Goal: Transaction & Acquisition: Purchase product/service

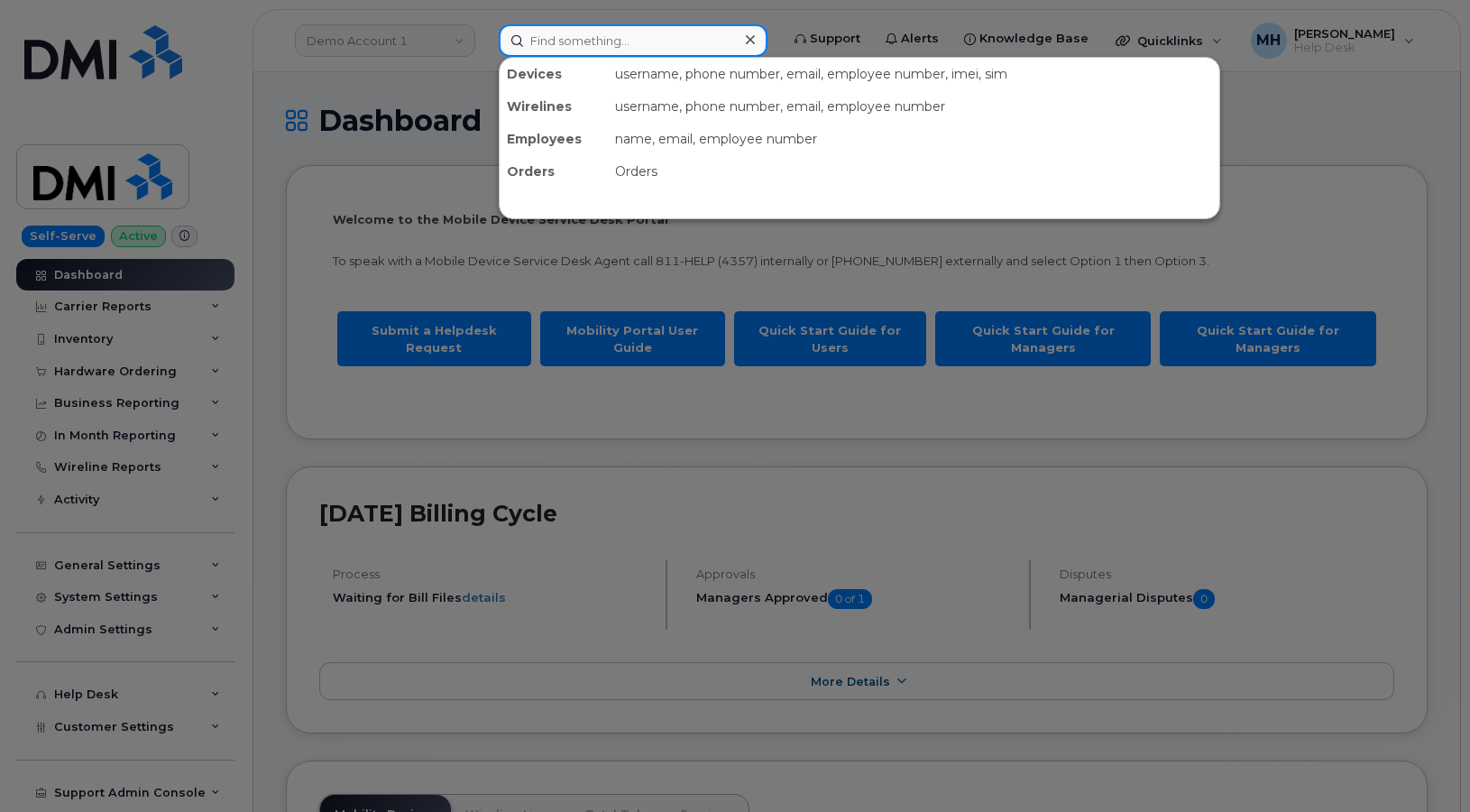
click at [577, 52] on input at bounding box center [633, 40] width 268 height 32
paste input "(304) 601-2819"
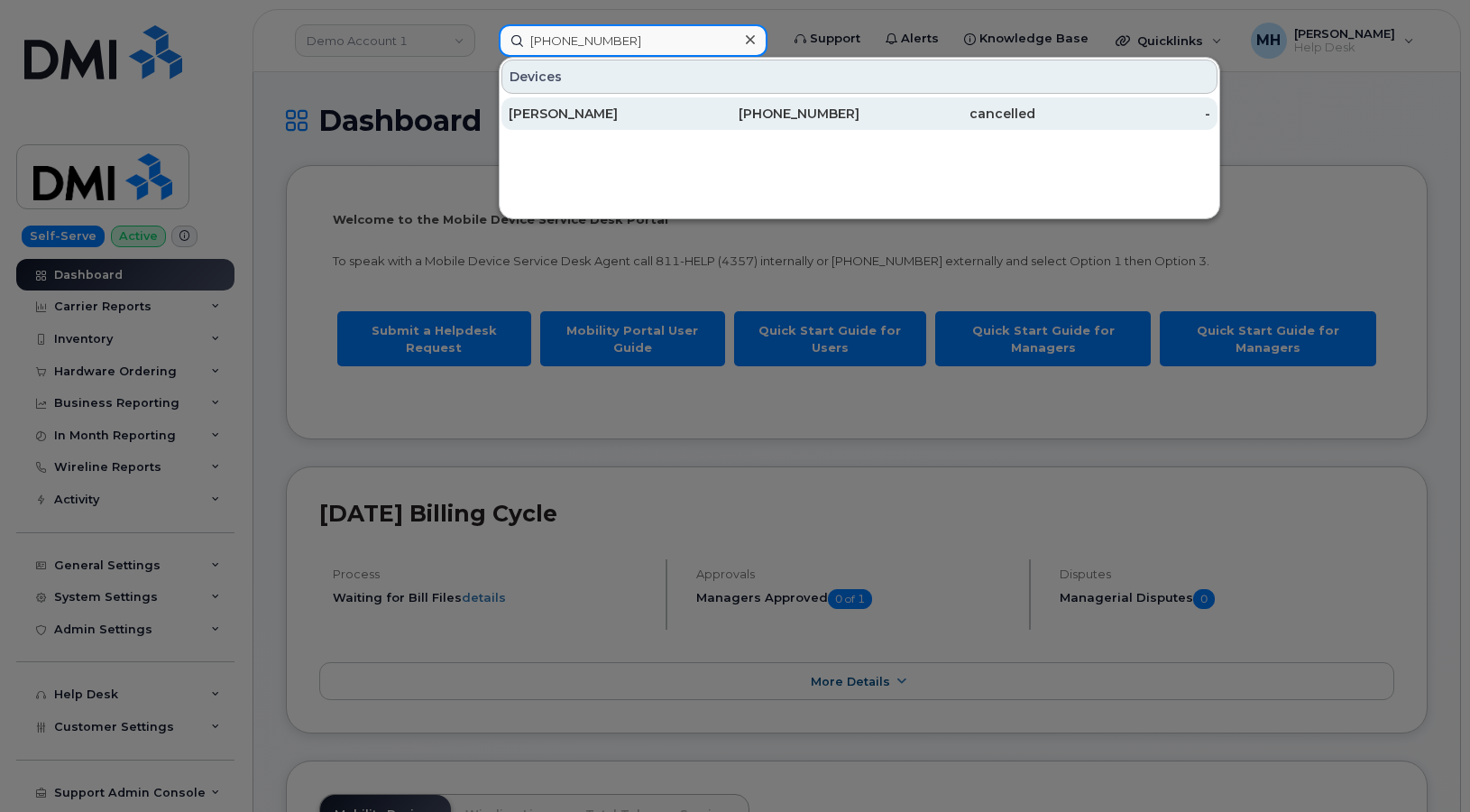
type input "(304) 601-2819"
click at [579, 115] on div "[PERSON_NAME]" at bounding box center [596, 113] width 176 height 18
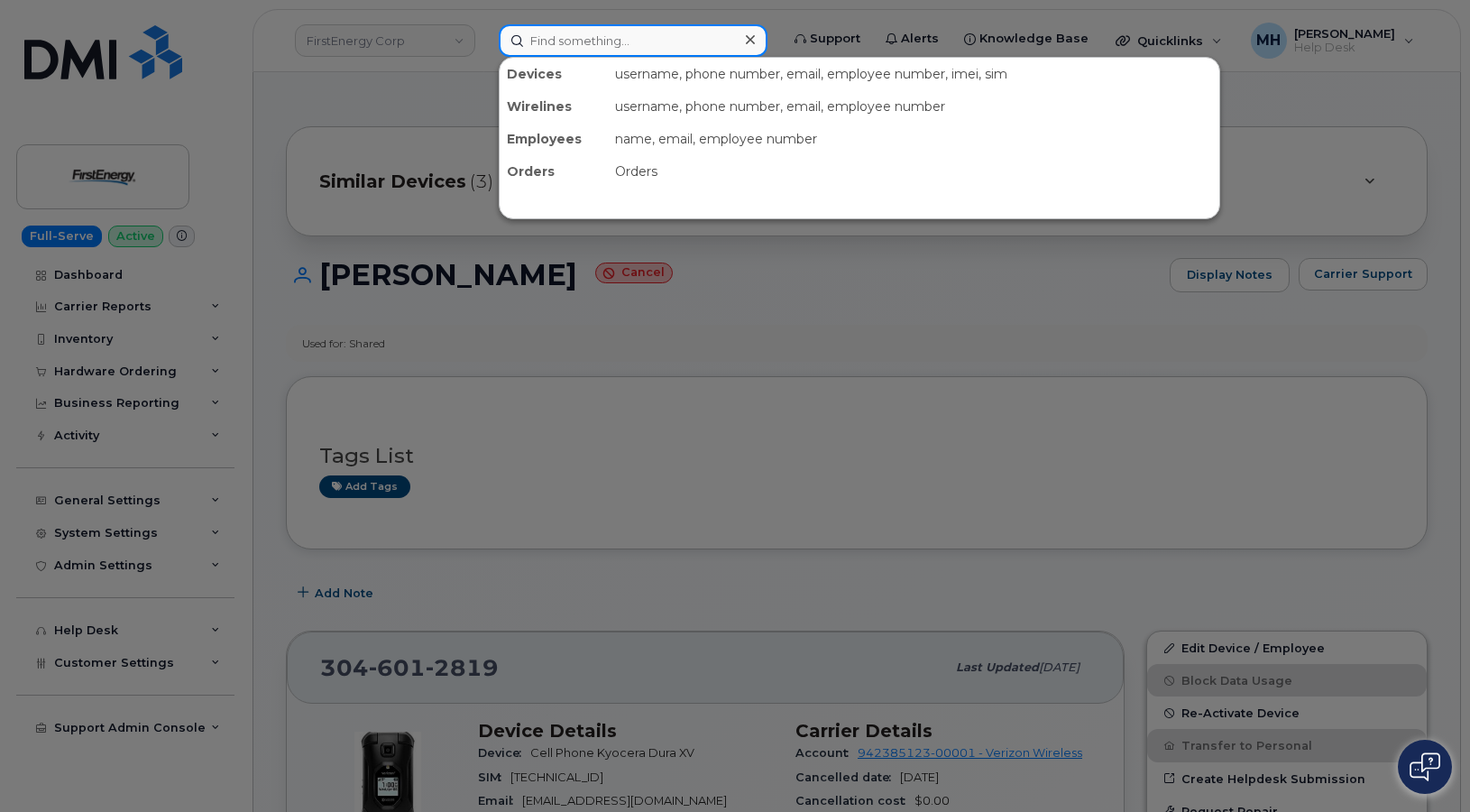
click at [556, 42] on input at bounding box center [633, 40] width 268 height 32
paste input "740-310-1320"
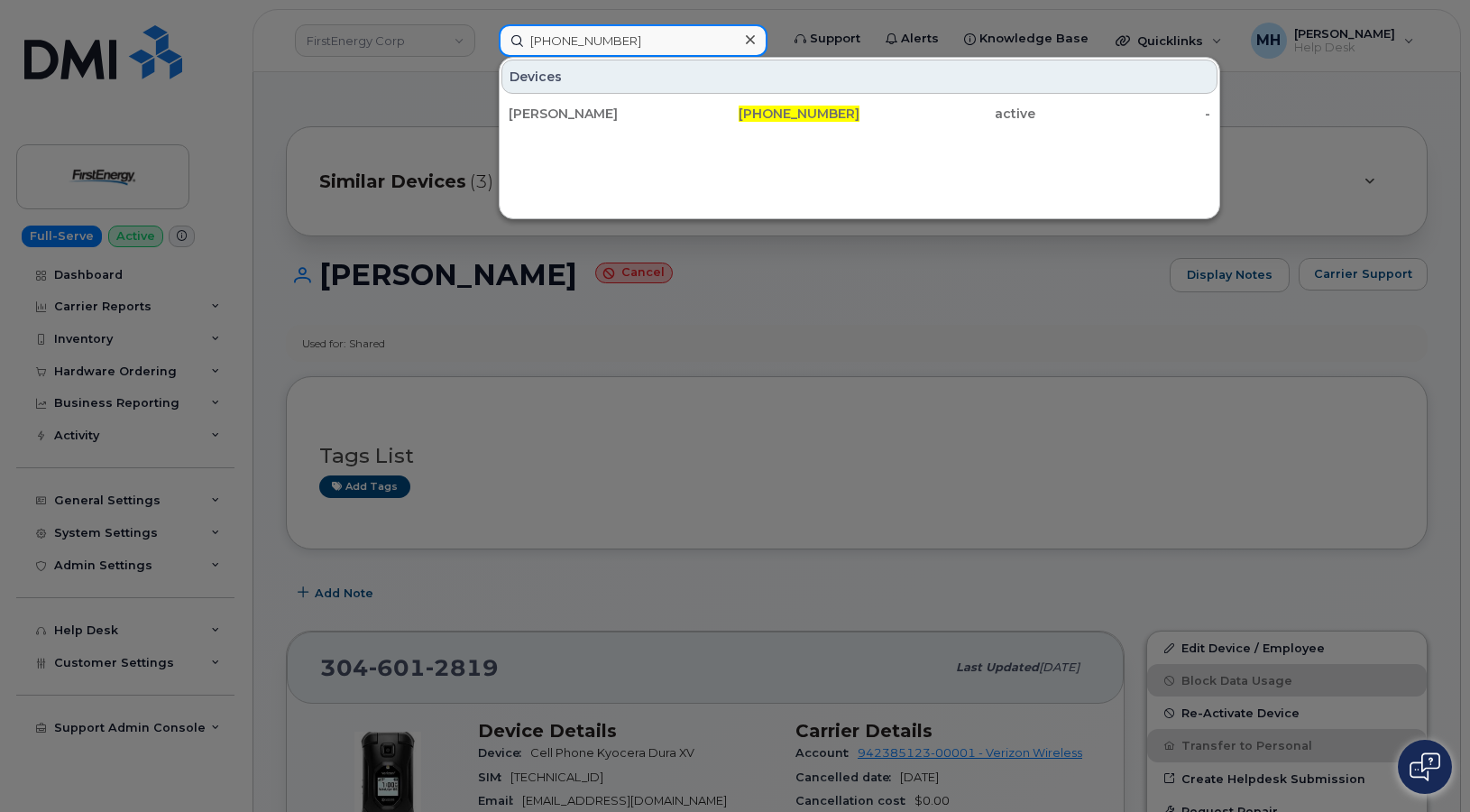
type input "740-310-1320"
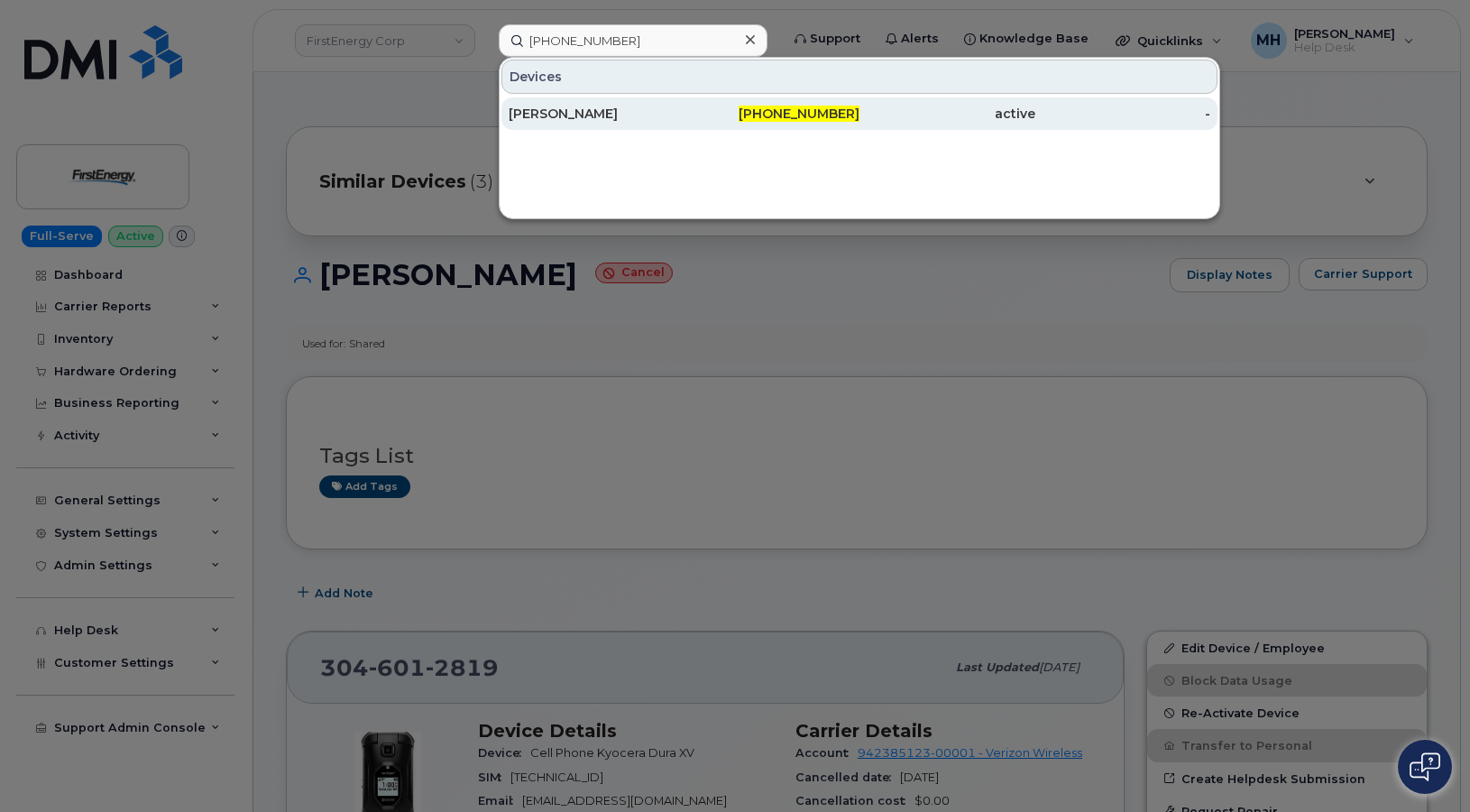
click at [589, 102] on div "MATTHEW D WALLNER" at bounding box center [596, 113] width 176 height 32
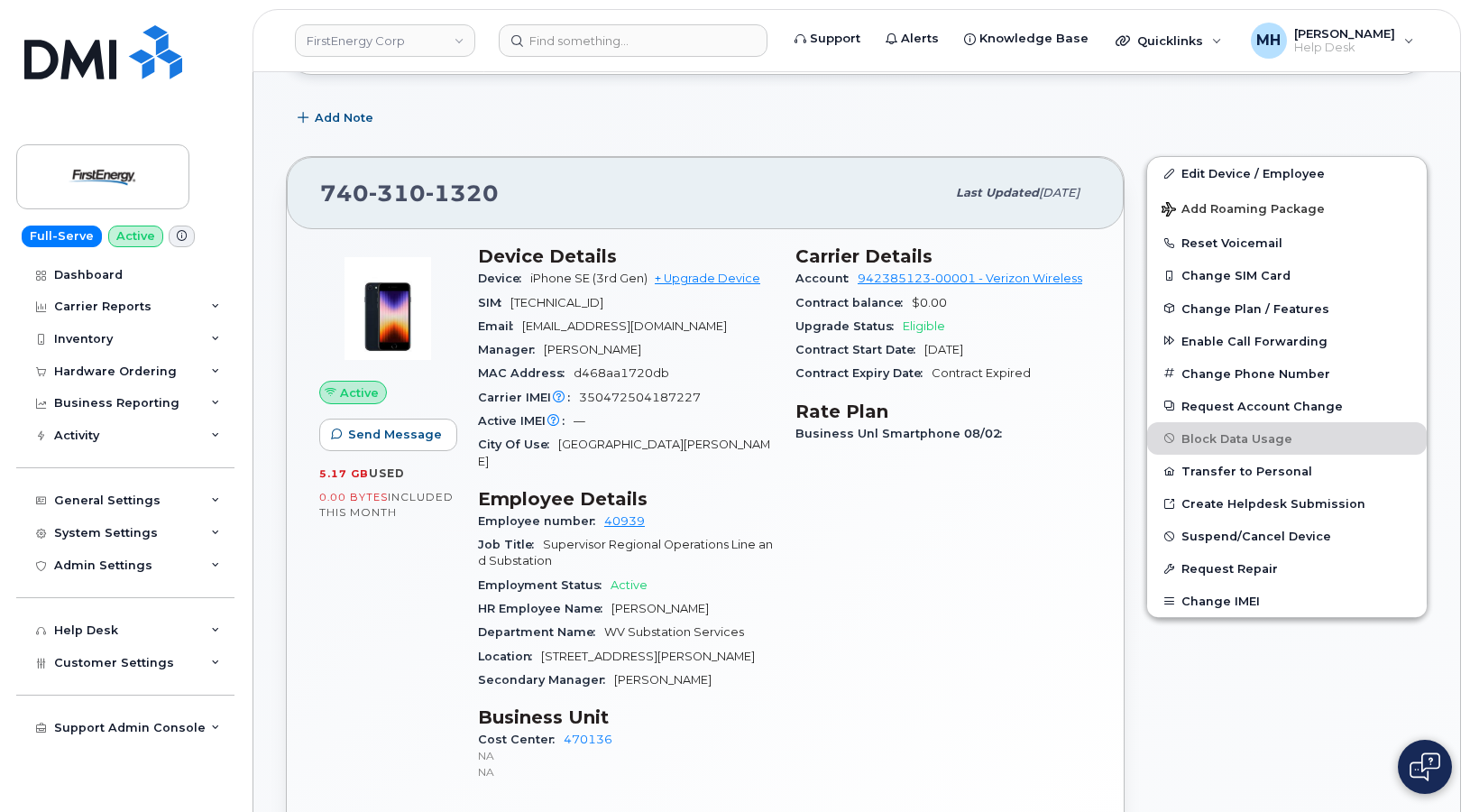
scroll to position [270, 0]
drag, startPoint x: 514, startPoint y: 205, endPoint x: 324, endPoint y: 205, distance: 190.0
click at [324, 205] on div "740 310 1320" at bounding box center [633, 191] width 625 height 38
copy span "740 310 1320"
click at [505, 197] on div "740 310 1320" at bounding box center [633, 191] width 625 height 38
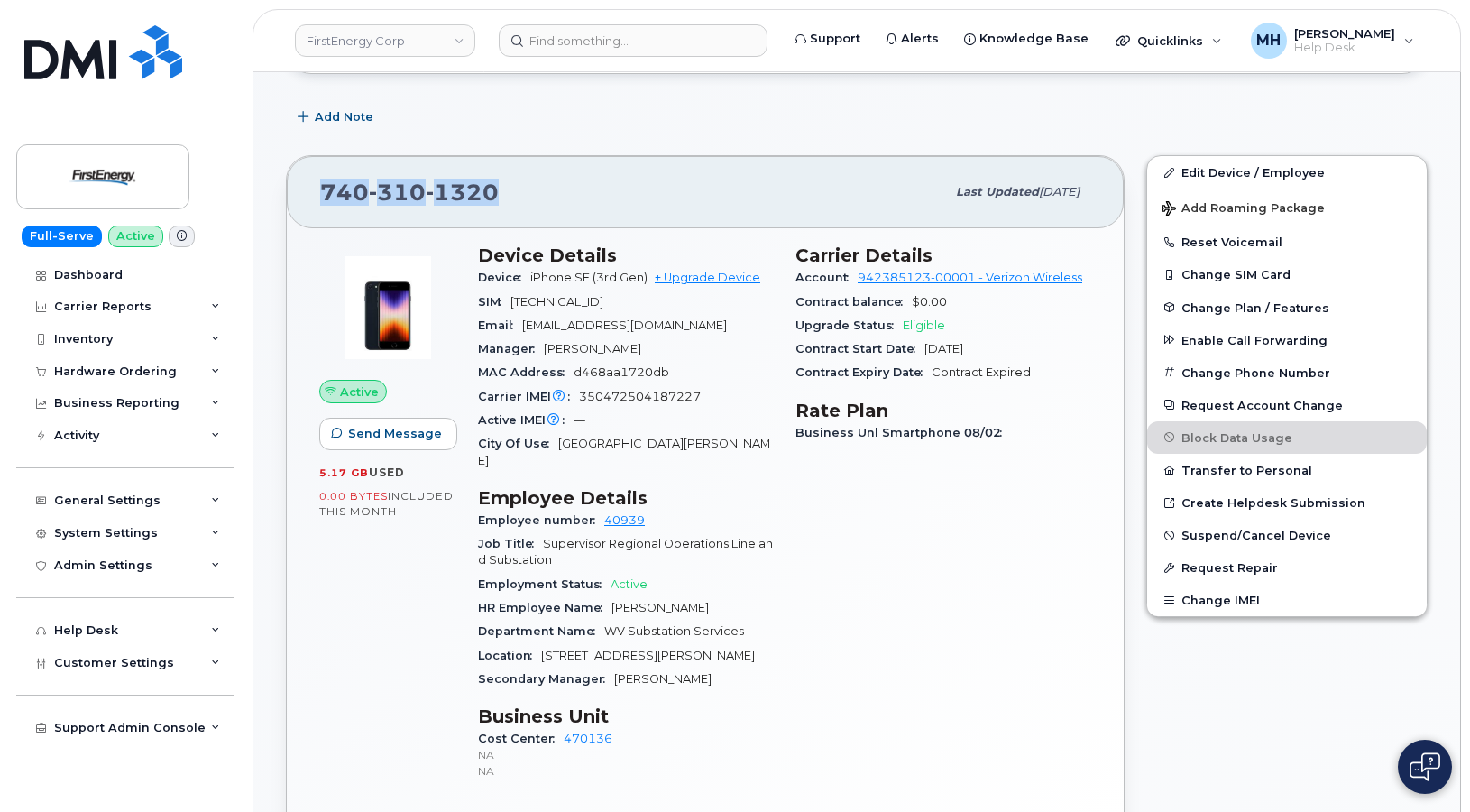
drag, startPoint x: 505, startPoint y: 190, endPoint x: 306, endPoint y: 188, distance: 199.0
click at [306, 188] on div "740 310 1320 Last updated Aug 12, 2025" at bounding box center [706, 192] width 837 height 72
copy span "740 310 1320"
click at [729, 287] on div "Device iPhone SE (3rd Gen) + Upgrade Device" at bounding box center [626, 278] width 296 height 23
click at [726, 278] on link "+ Upgrade Device" at bounding box center [708, 277] width 105 height 14
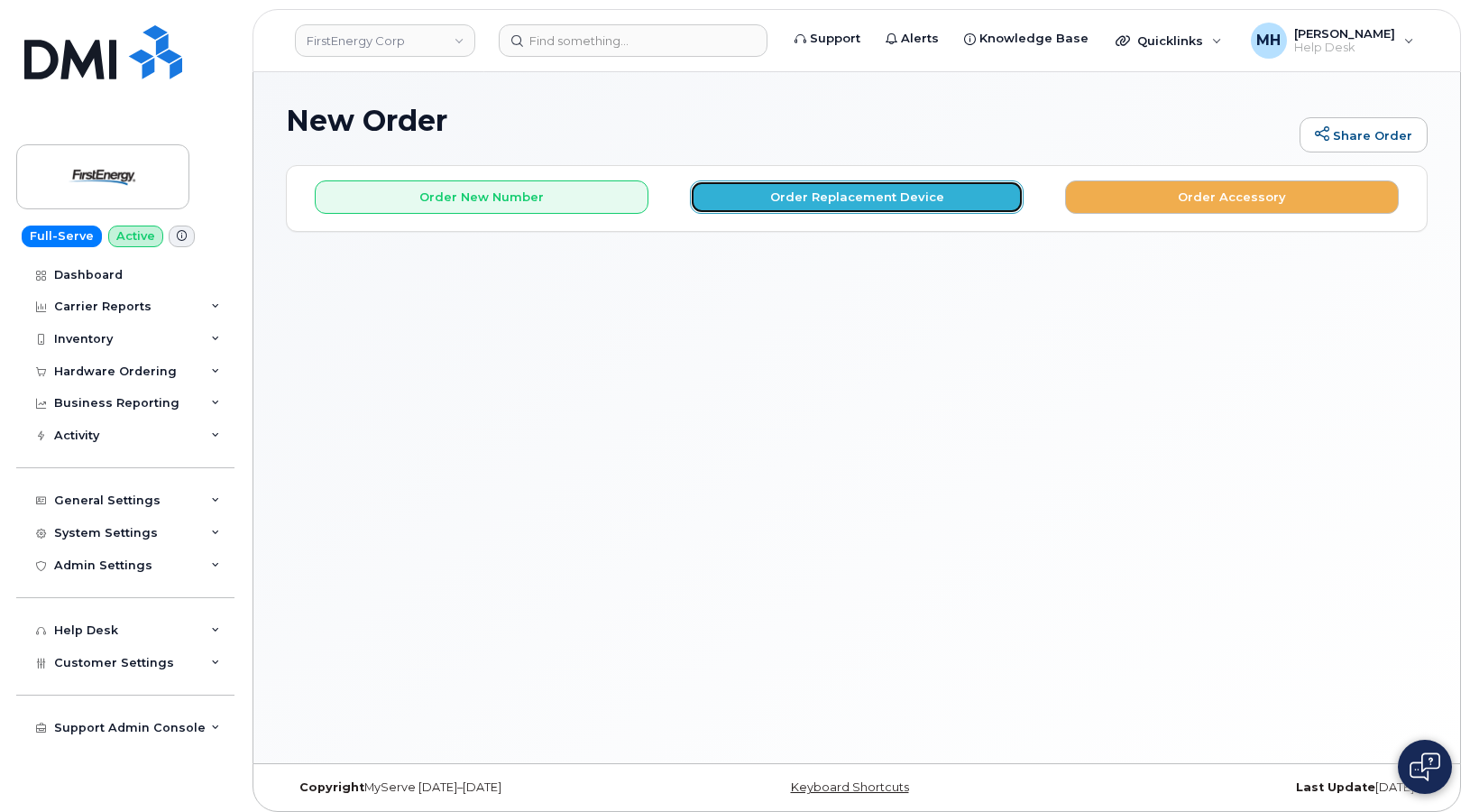
click at [721, 205] on button "Order Replacement Device" at bounding box center [857, 197] width 334 height 33
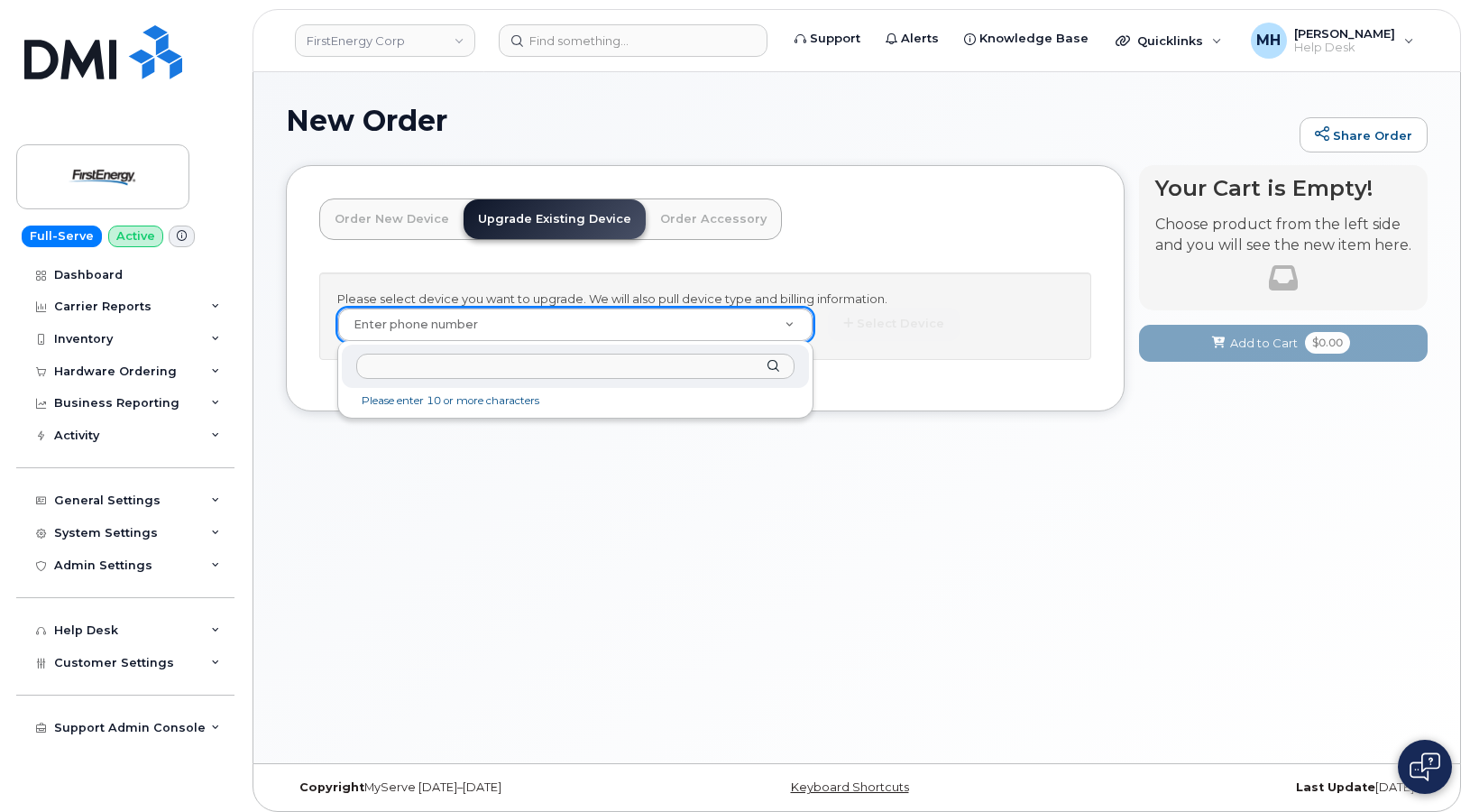
click at [503, 360] on input "text" at bounding box center [575, 366] width 438 height 26
click at [499, 362] on input "text" at bounding box center [575, 366] width 438 height 26
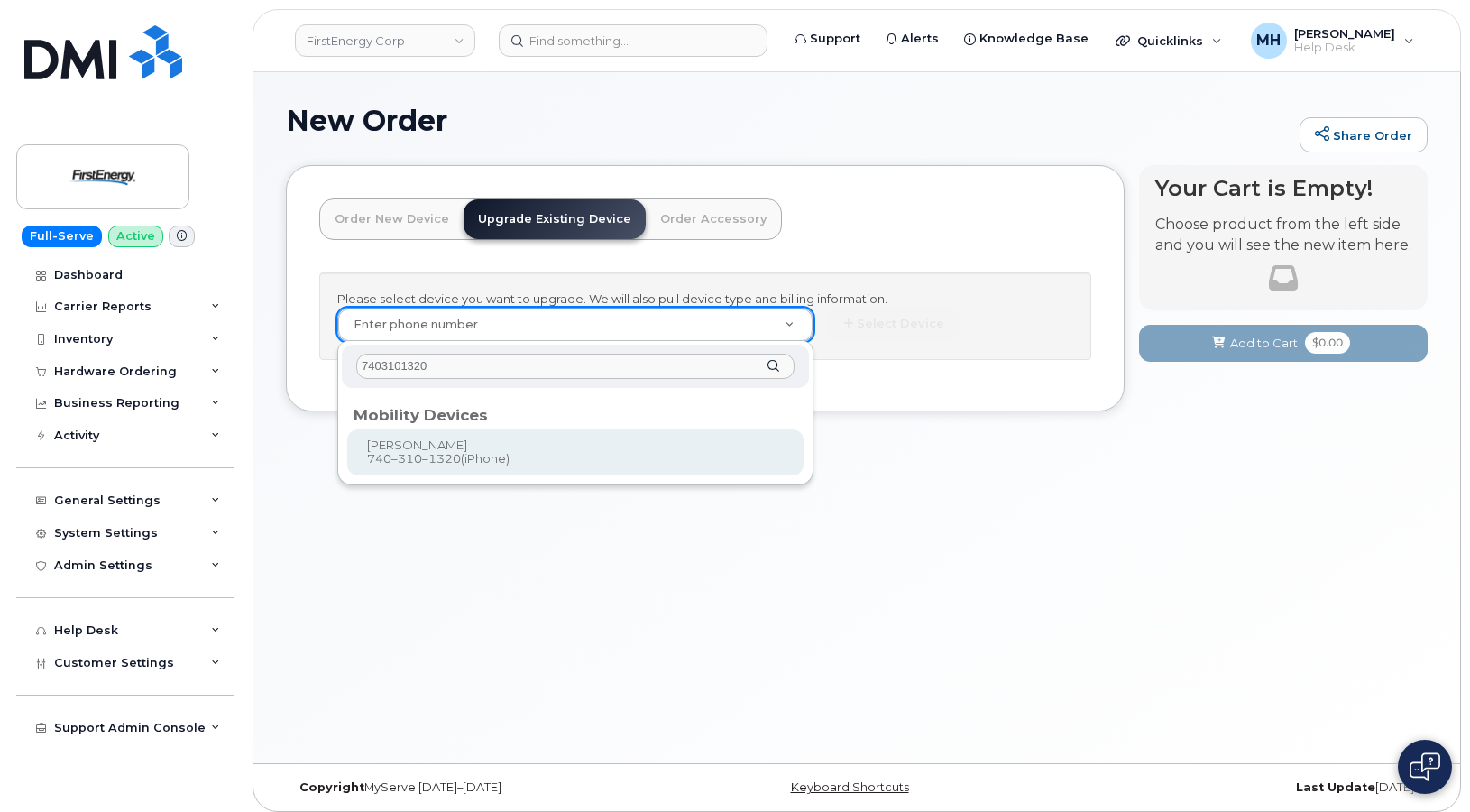
type input "7403101320"
type input "827042"
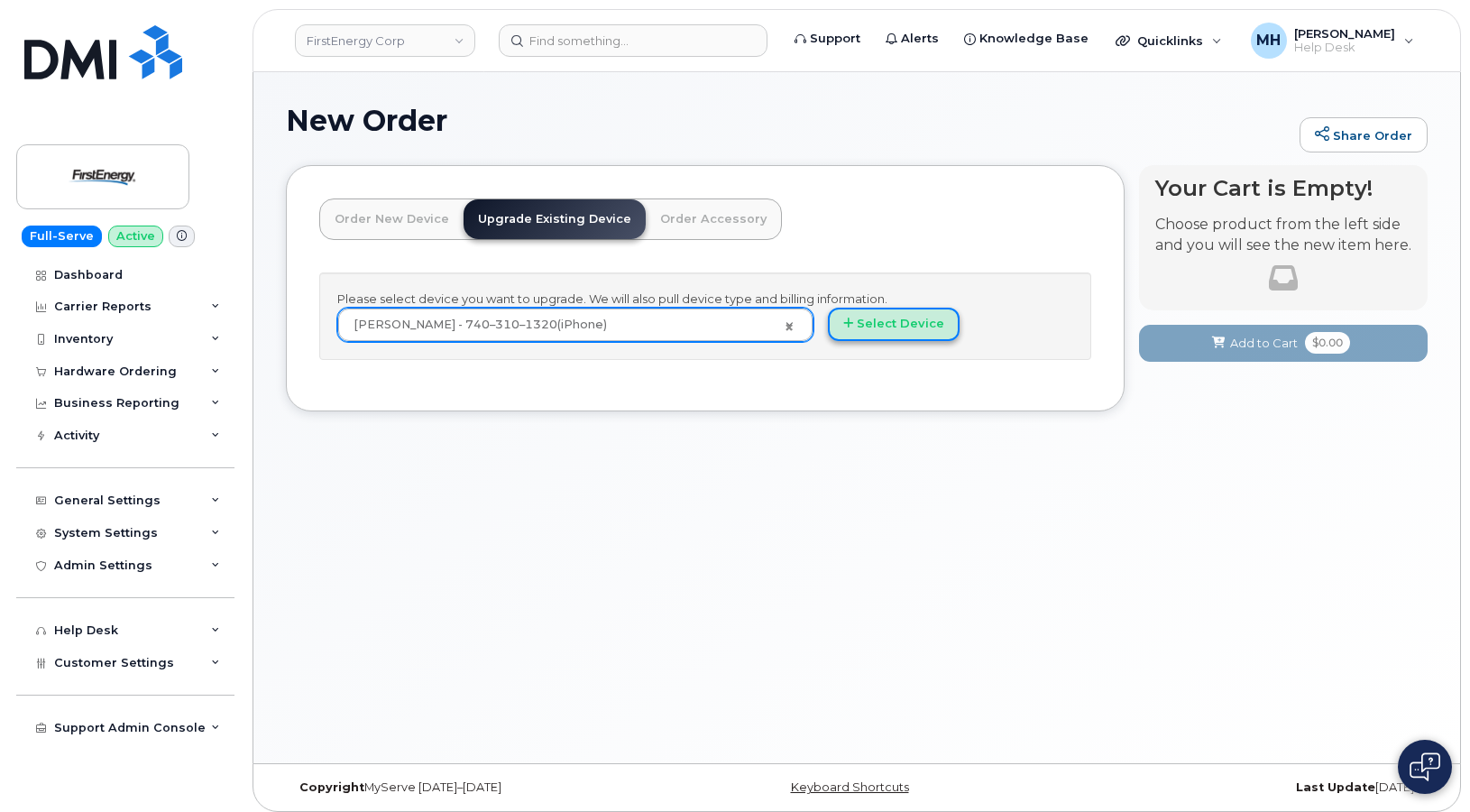
click at [913, 340] on button "Select Device" at bounding box center [893, 324] width 132 height 33
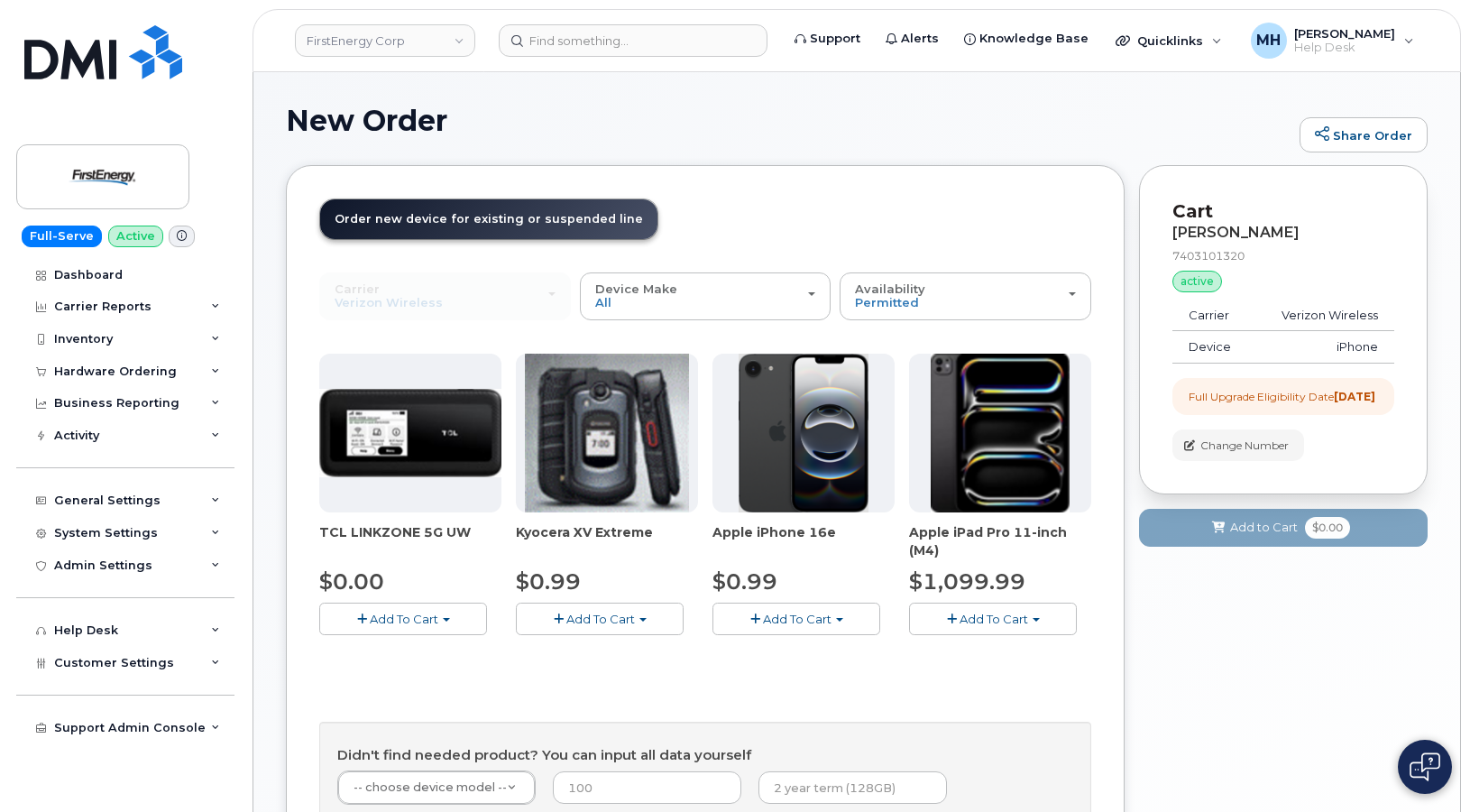
click at [744, 622] on button "Add To Cart" at bounding box center [796, 618] width 168 height 31
click at [754, 648] on link "$0.99 - 2 Year Upgrade" at bounding box center [804, 652] width 174 height 22
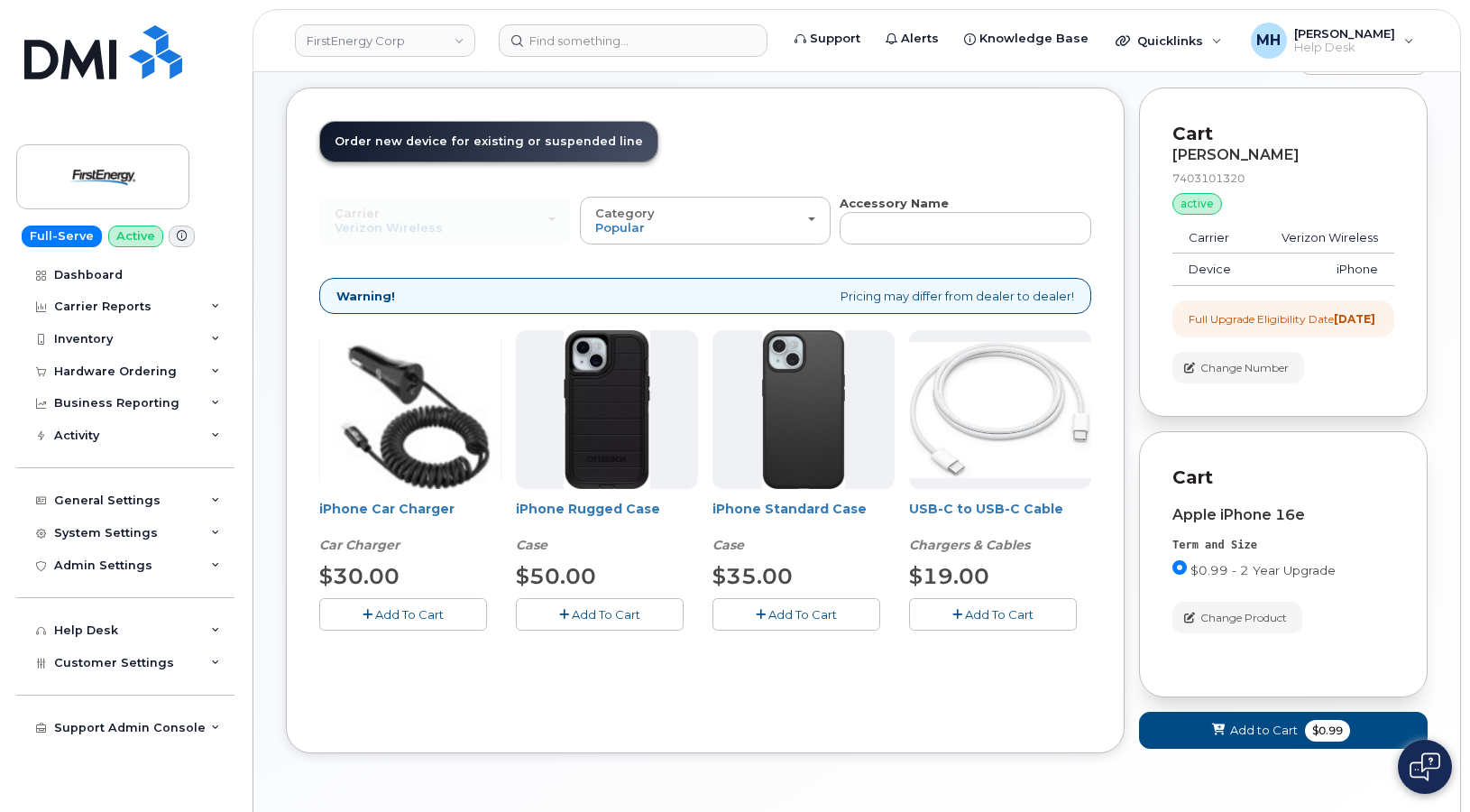
scroll to position [151, 0]
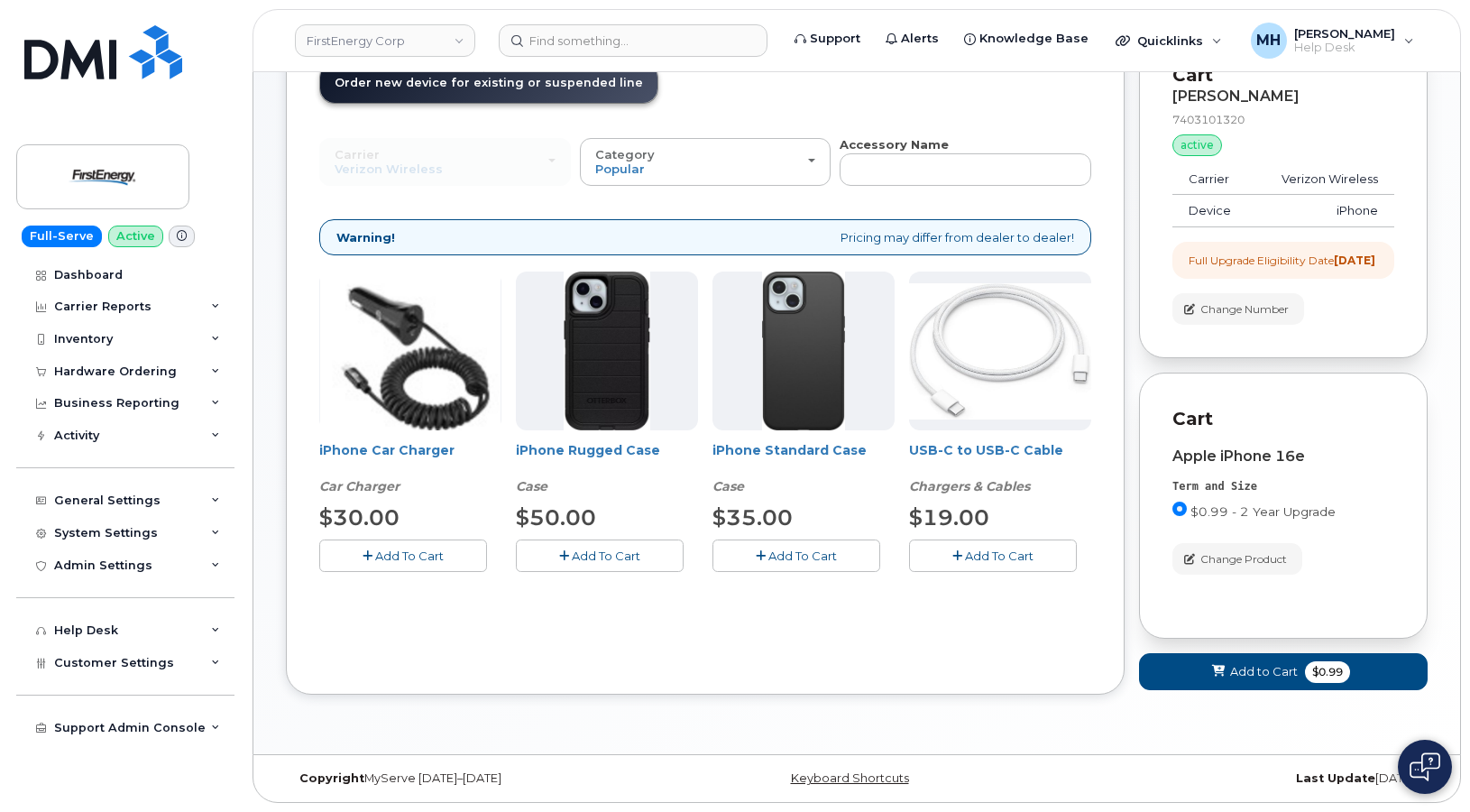
click at [453, 548] on button "Add To Cart" at bounding box center [403, 555] width 168 height 31
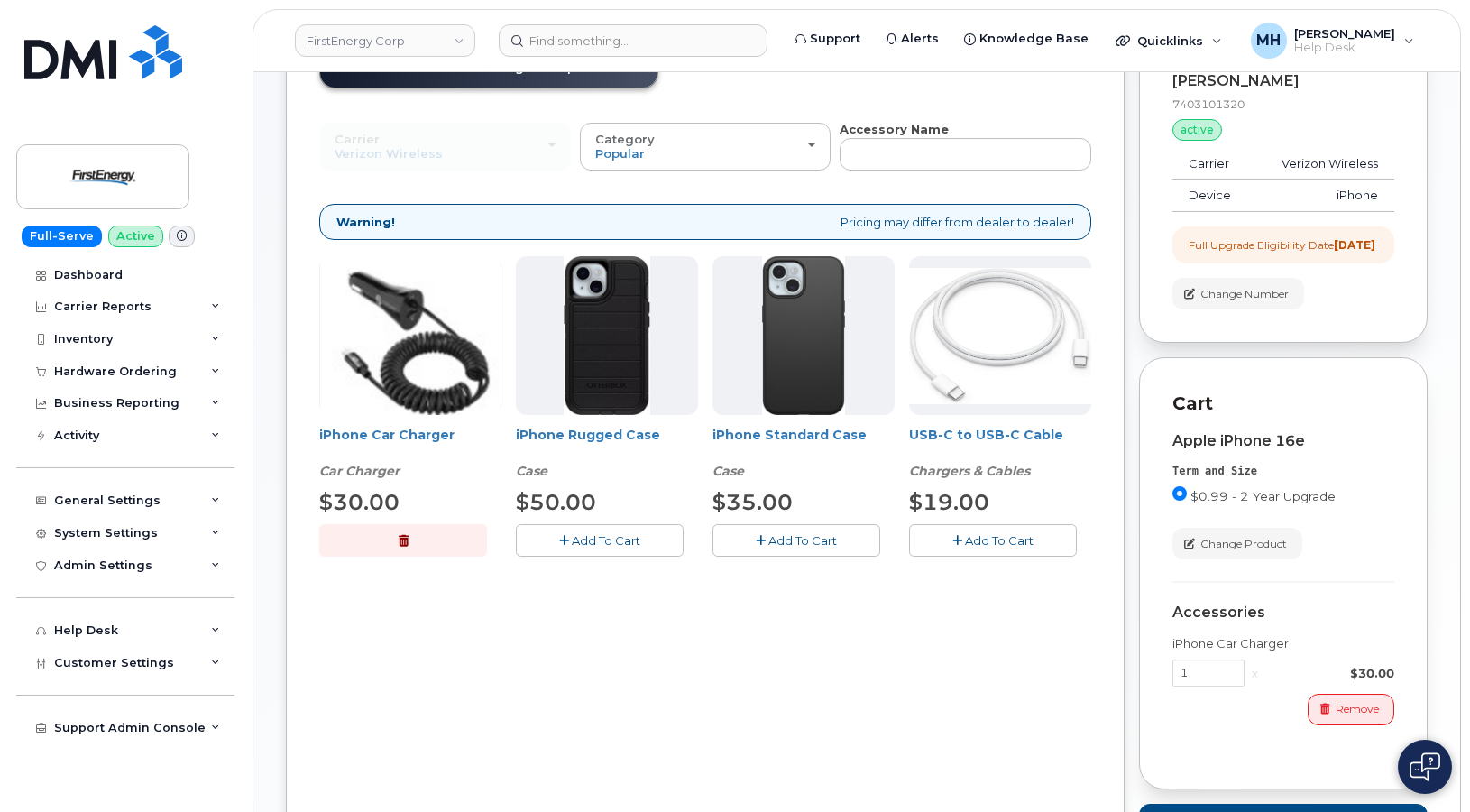
click at [792, 536] on span "Add To Cart" at bounding box center [802, 540] width 68 height 15
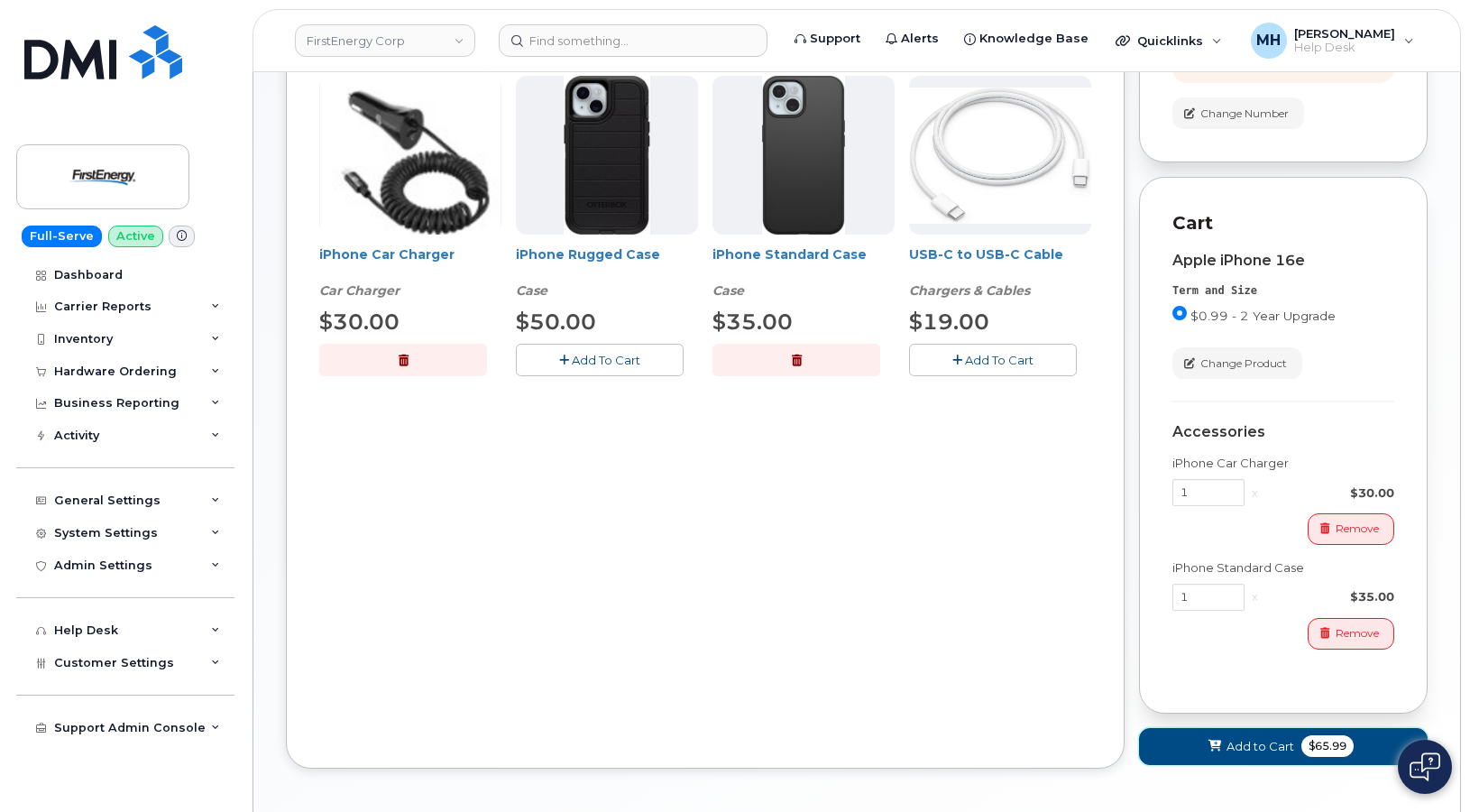
click at [1187, 765] on button "Add to Cart $65.99" at bounding box center [1284, 747] width 289 height 37
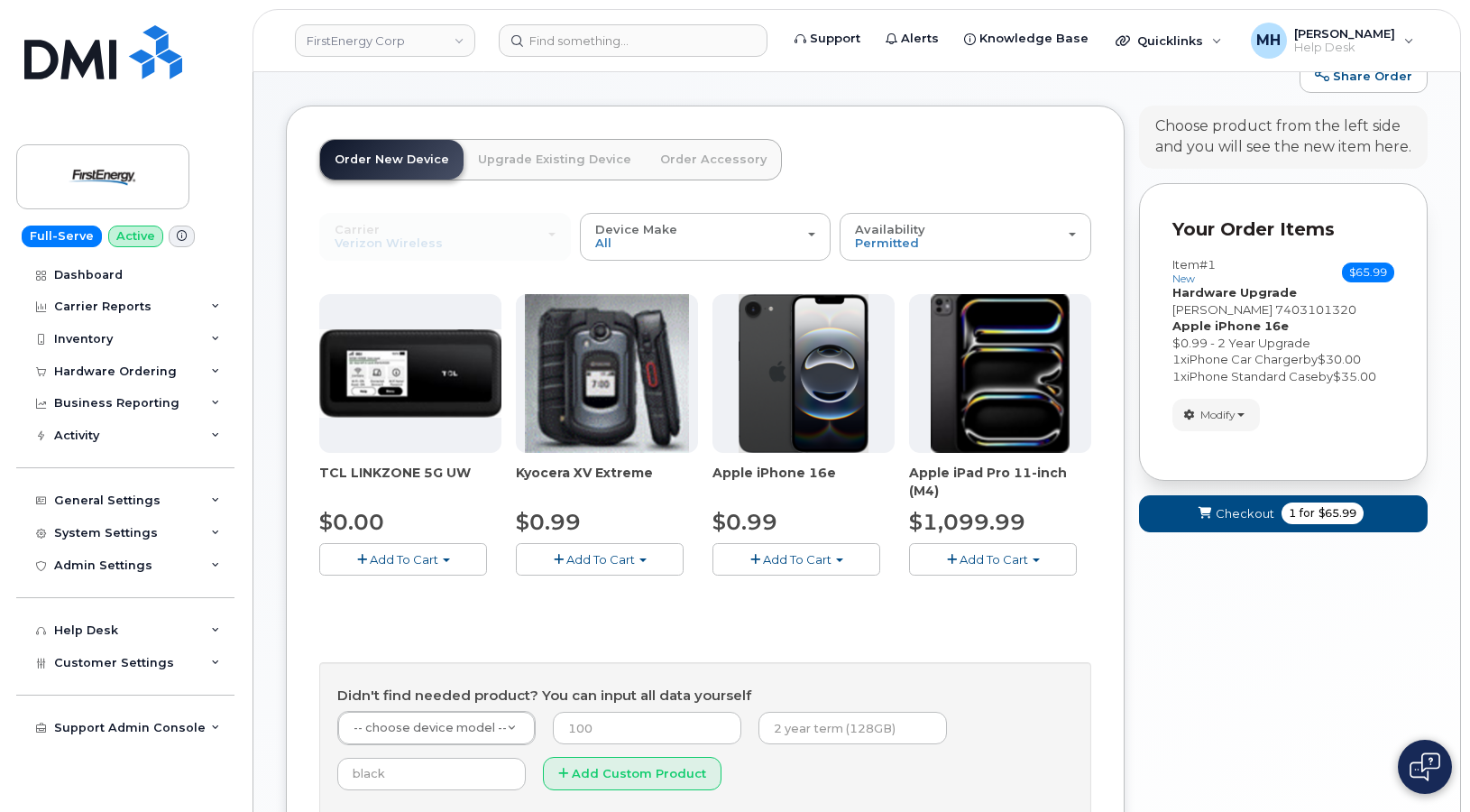
scroll to position [56, 0]
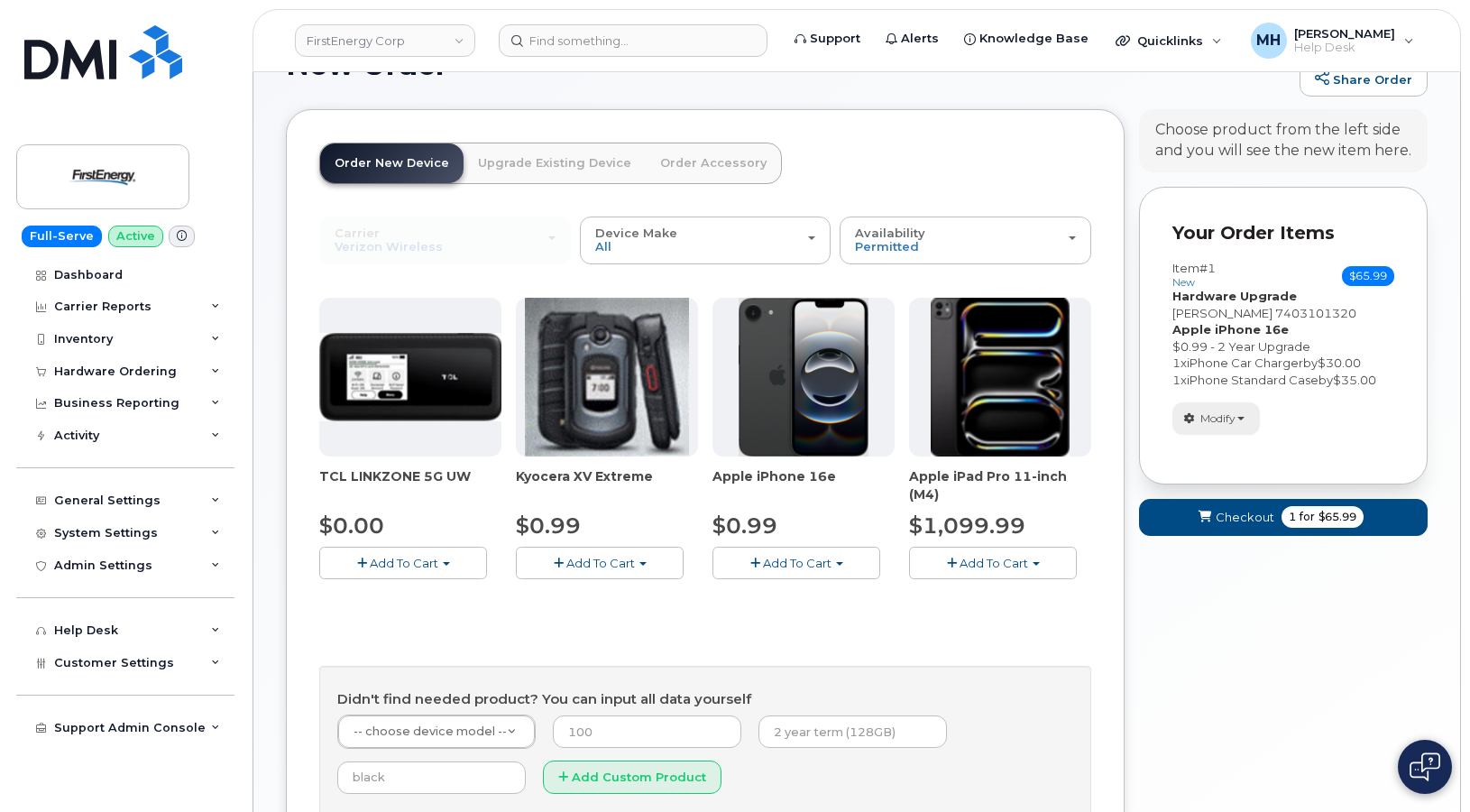
click at [1210, 426] on span "Modify" at bounding box center [1218, 418] width 35 height 17
click at [1216, 458] on link "change" at bounding box center [1259, 446] width 172 height 21
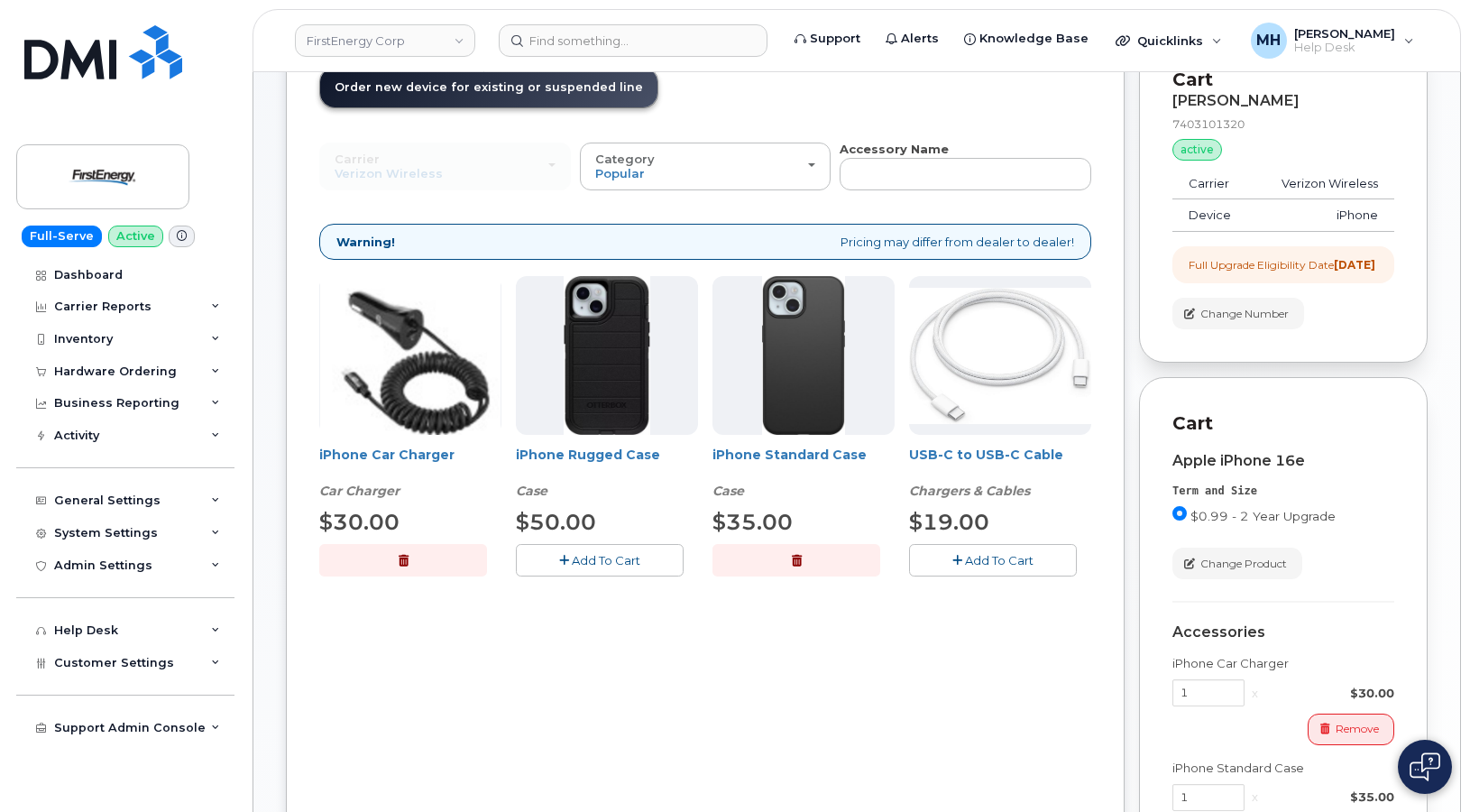
scroll to position [236, 0]
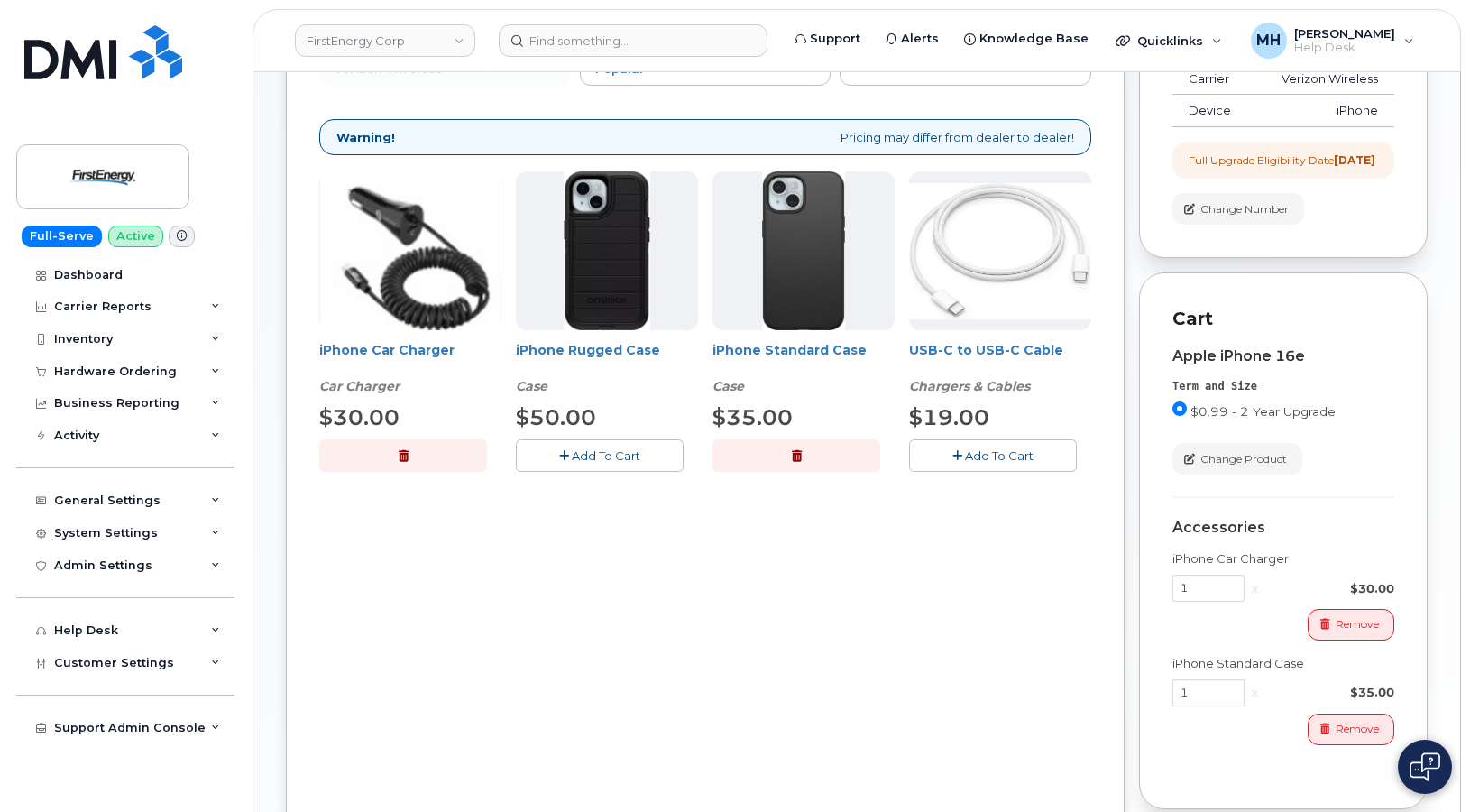
click at [755, 460] on button "button" at bounding box center [796, 455] width 168 height 31
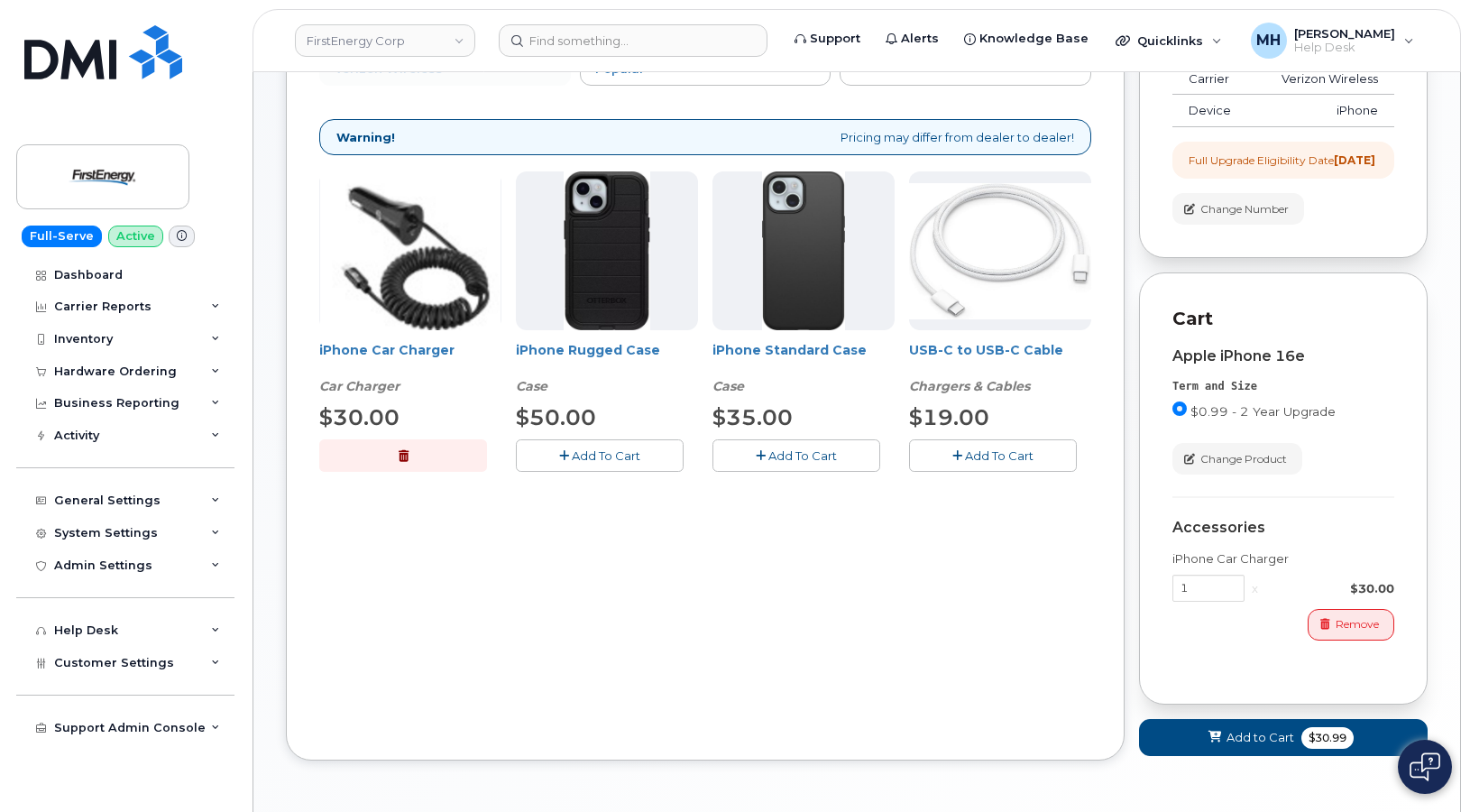
click at [617, 419] on div "$50.00" at bounding box center [607, 417] width 183 height 30
drag, startPoint x: 617, startPoint y: 452, endPoint x: 672, endPoint y: 597, distance: 155.1
click at [617, 455] on span "Add To Cart" at bounding box center [606, 455] width 68 height 15
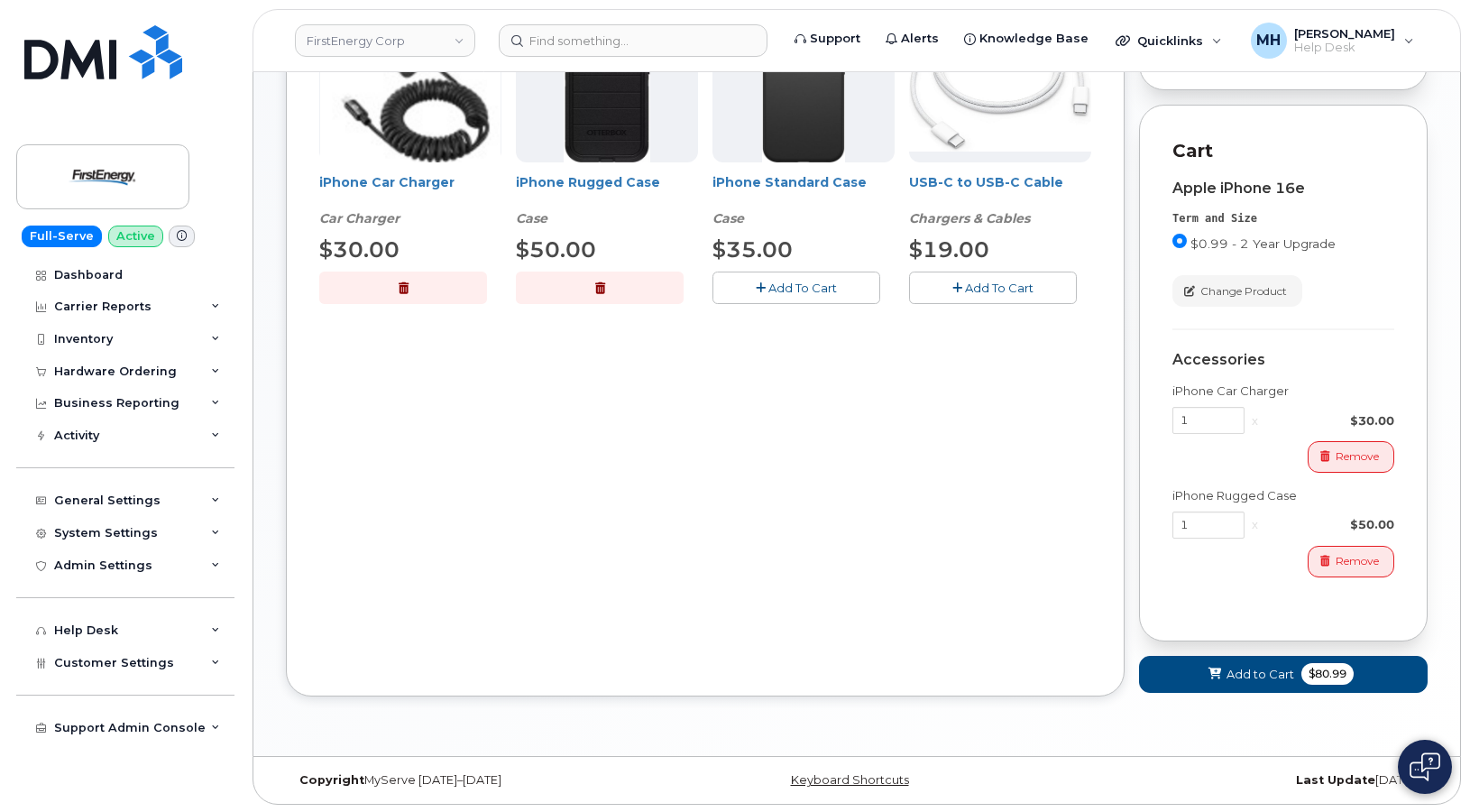
scroll to position [417, 0]
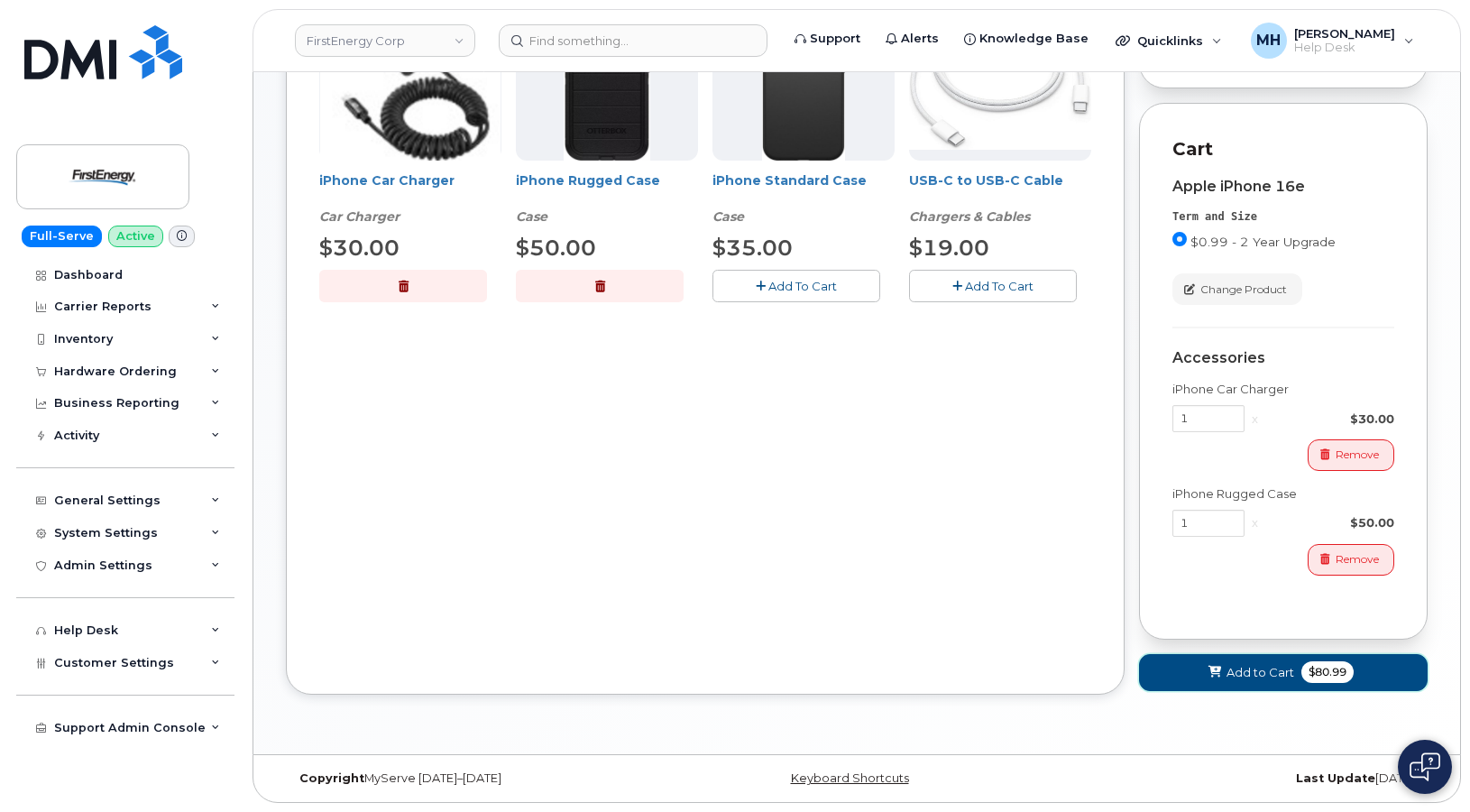
click at [1169, 678] on button "Add to Cart $80.99" at bounding box center [1284, 672] width 289 height 37
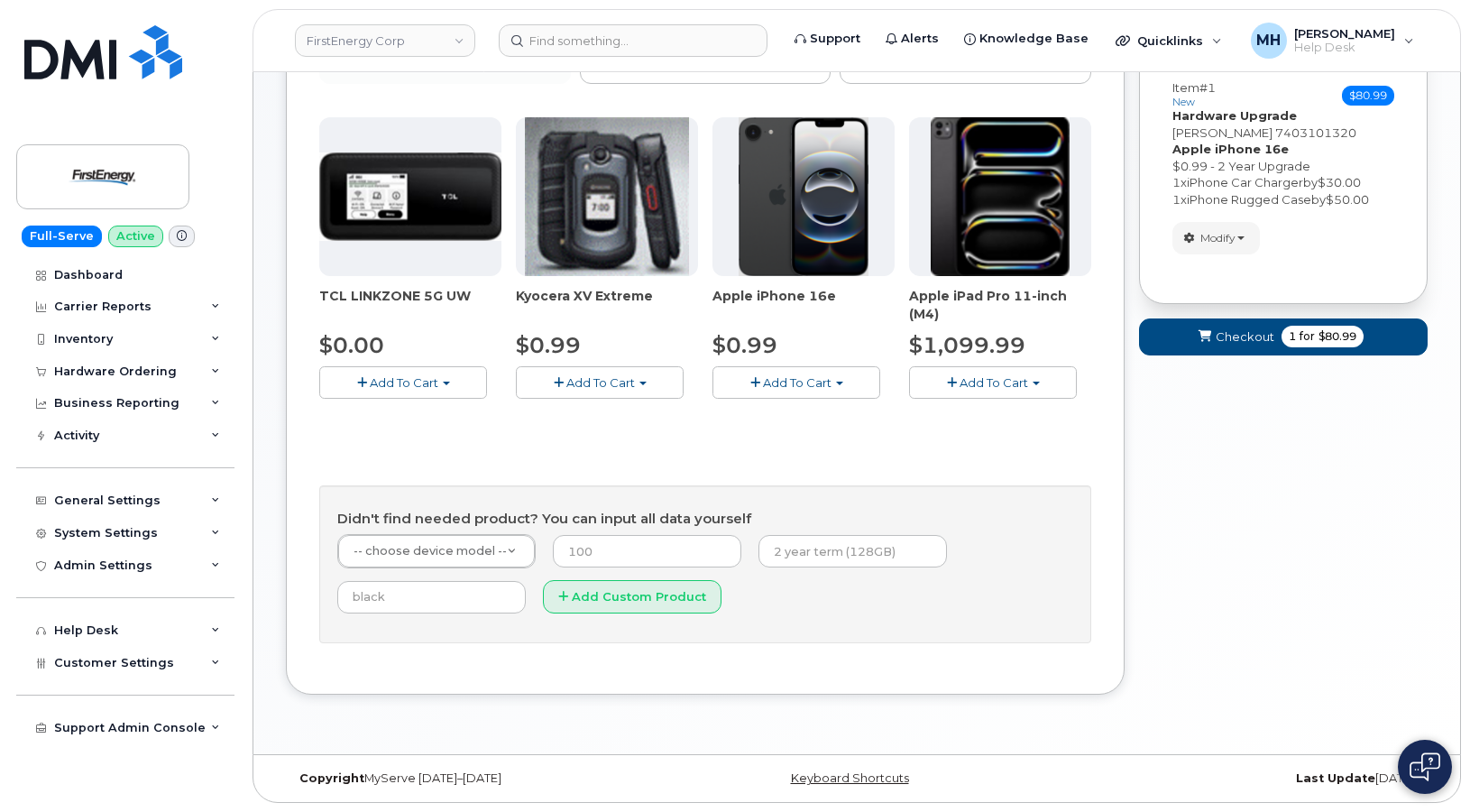
scroll to position [236, 0]
click at [1208, 373] on form "Your Order Items Item #1 new $80.99 Accessories Only SIM Only Activation New Ac…" at bounding box center [1284, 188] width 289 height 366
click at [1209, 355] on button "Checkout 1 for $80.99" at bounding box center [1284, 337] width 289 height 37
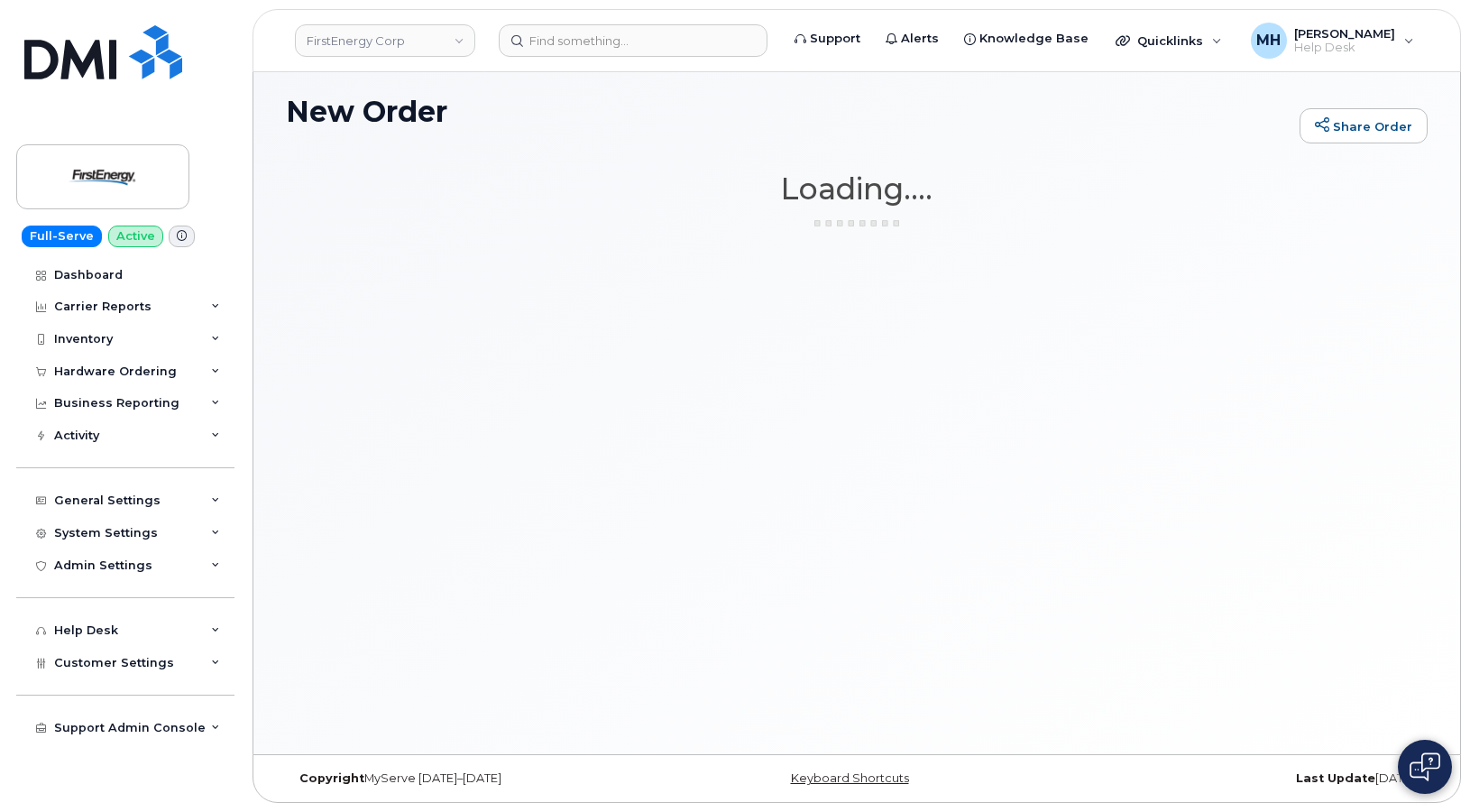
scroll to position [9, 0]
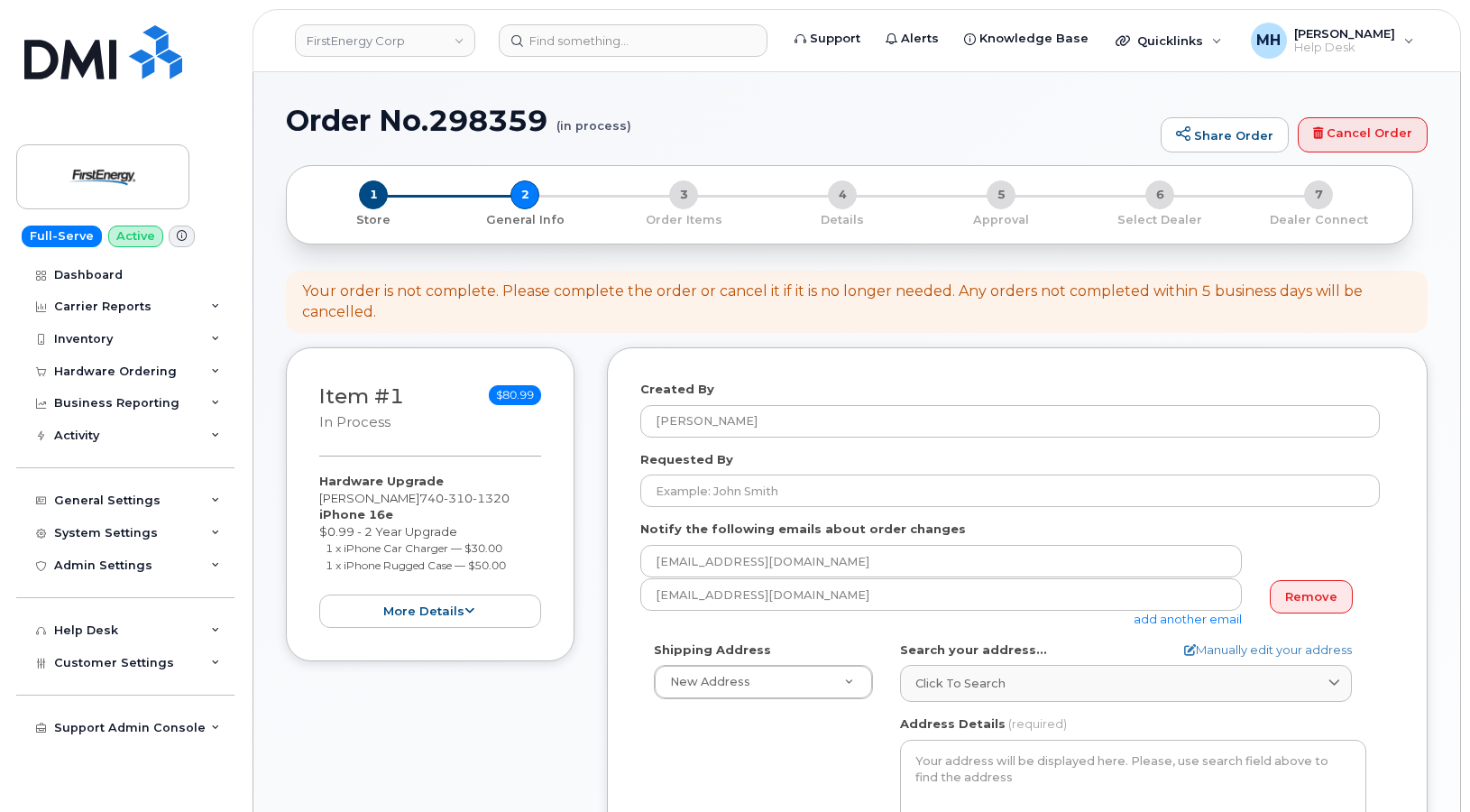
select select
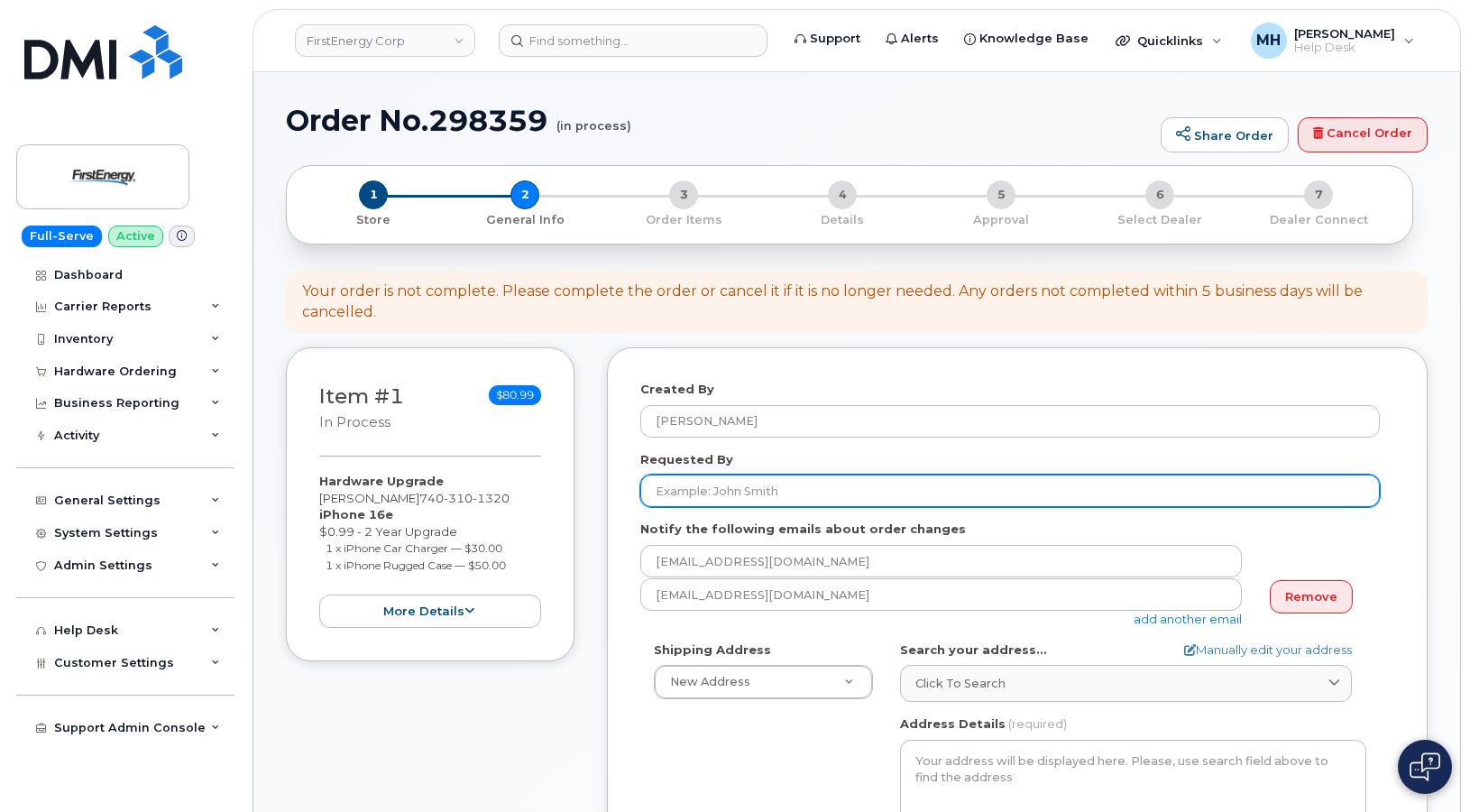
click at [786, 480] on input "Requested By" at bounding box center [1010, 490] width 740 height 32
paste input "[PERSON_NAME]"
type input "[PERSON_NAME]"
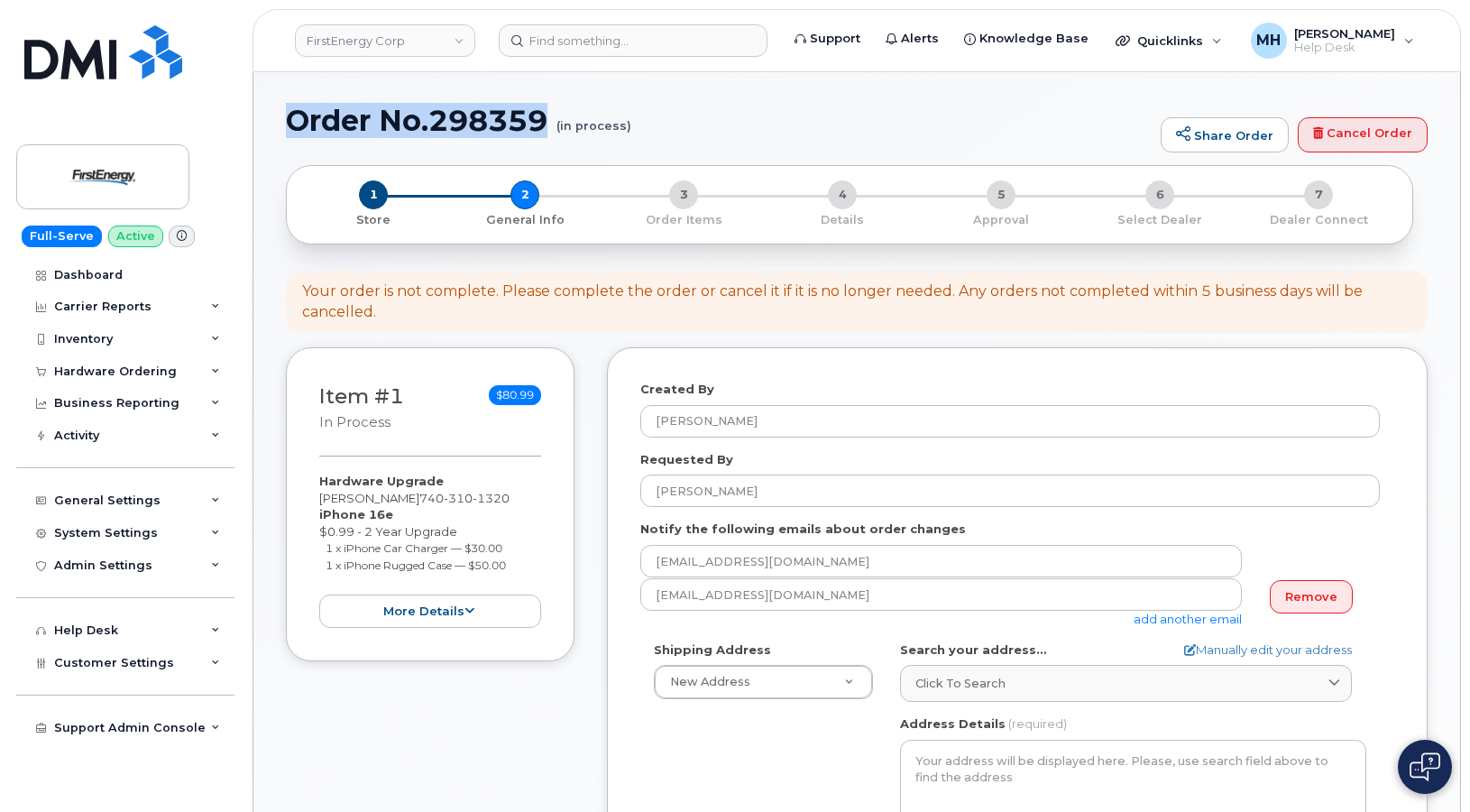
drag, startPoint x: 556, startPoint y: 116, endPoint x: 290, endPoint y: 118, distance: 266.0
click at [290, 118] on h1 "Order No.298359 (in process)" at bounding box center [718, 120] width 866 height 31
copy h1 "Order No.298359"
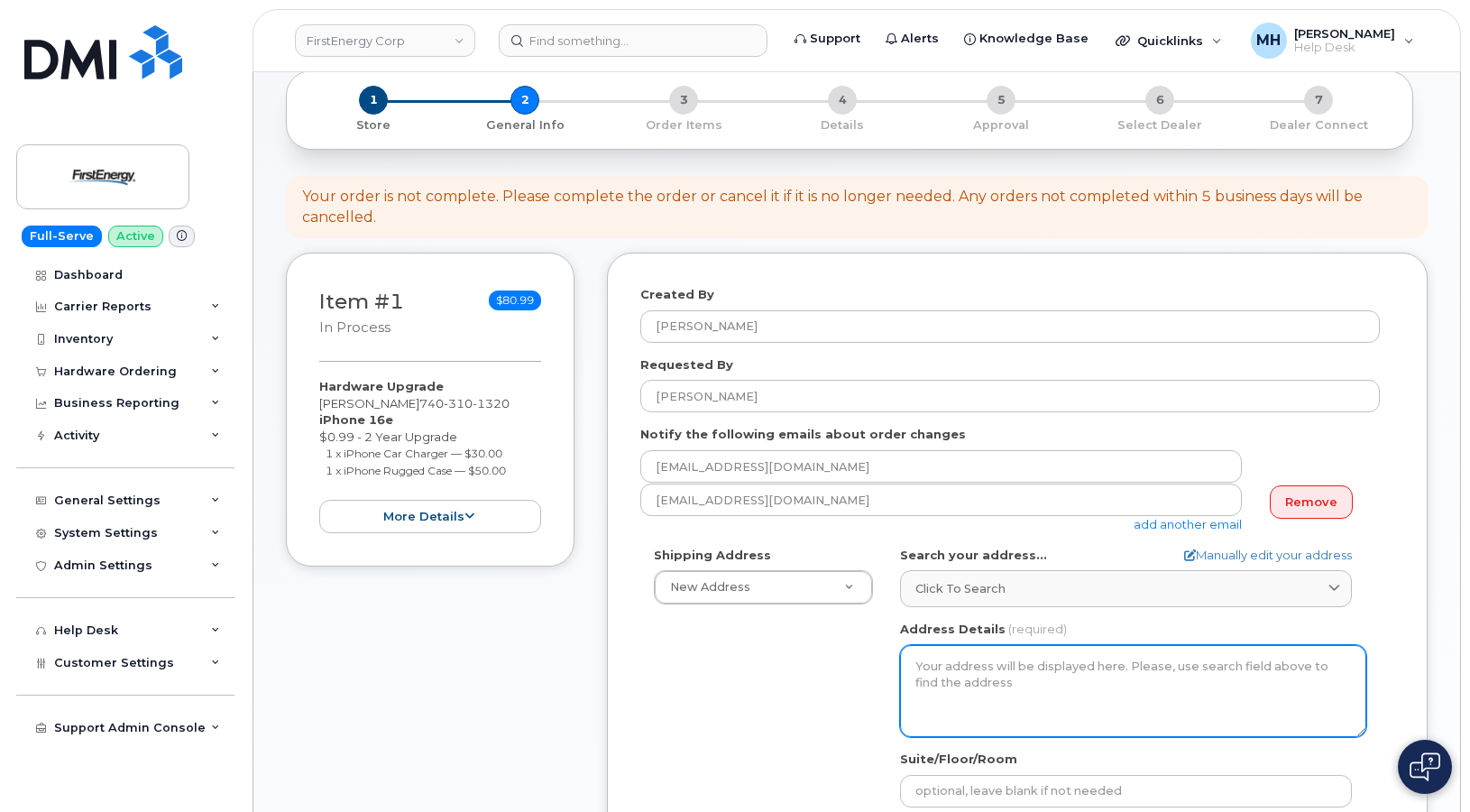
scroll to position [270, 0]
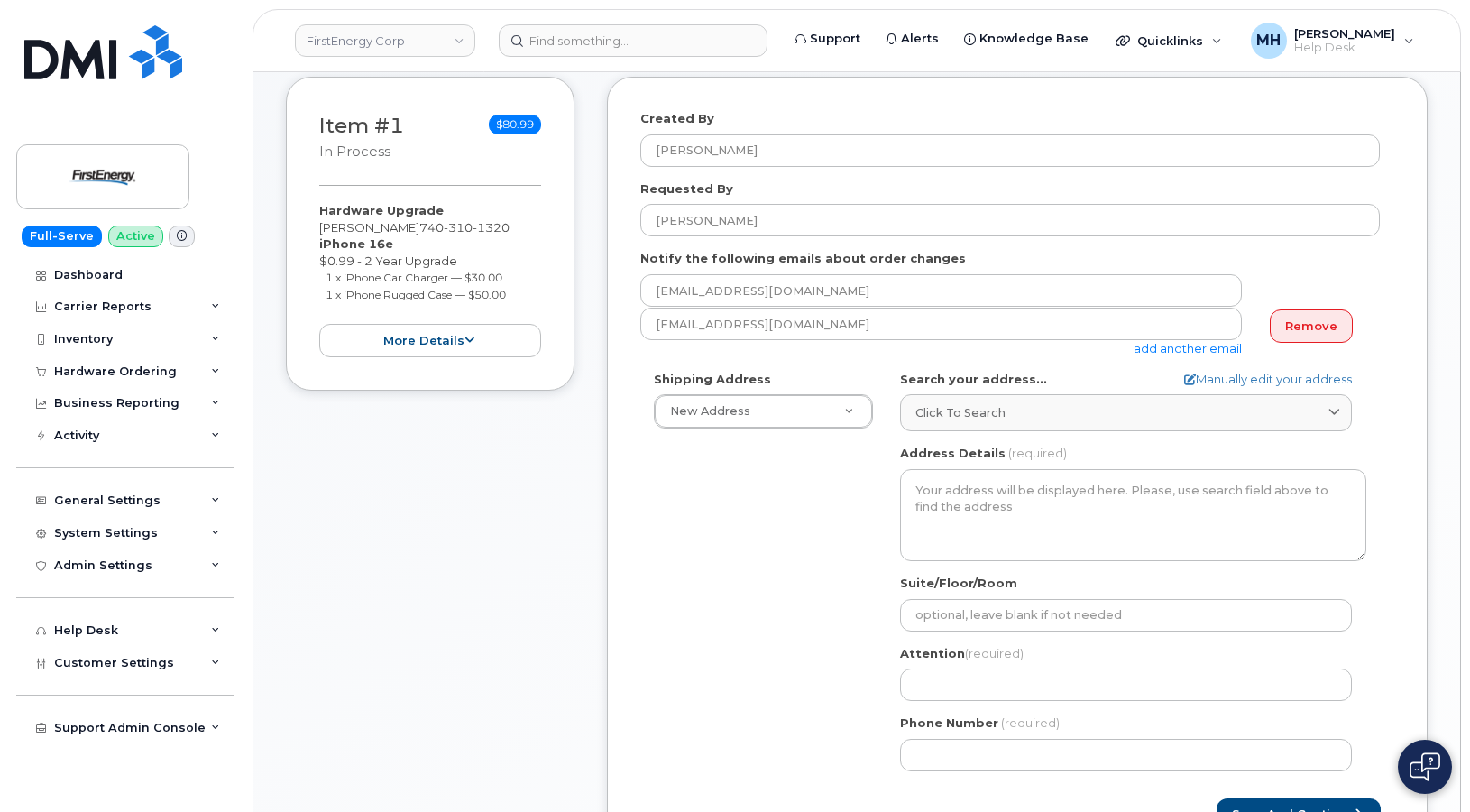
click at [1010, 382] on label "Search your address..." at bounding box center [973, 380] width 147 height 18
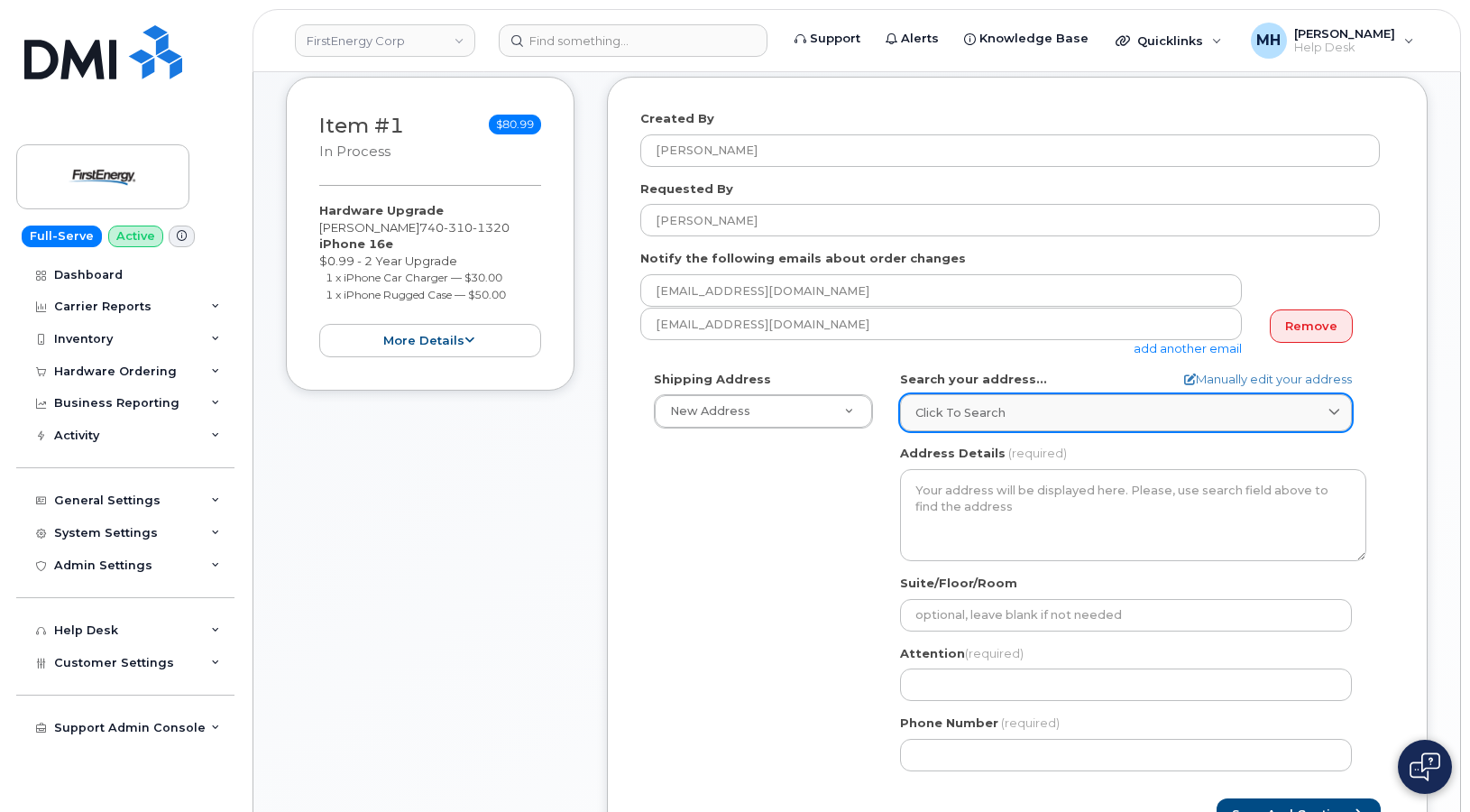
click at [1009, 413] on div "Click to search" at bounding box center [1126, 413] width 422 height 18
paste input "1803 Murdoch Ave Parkersburg, WV 26101"
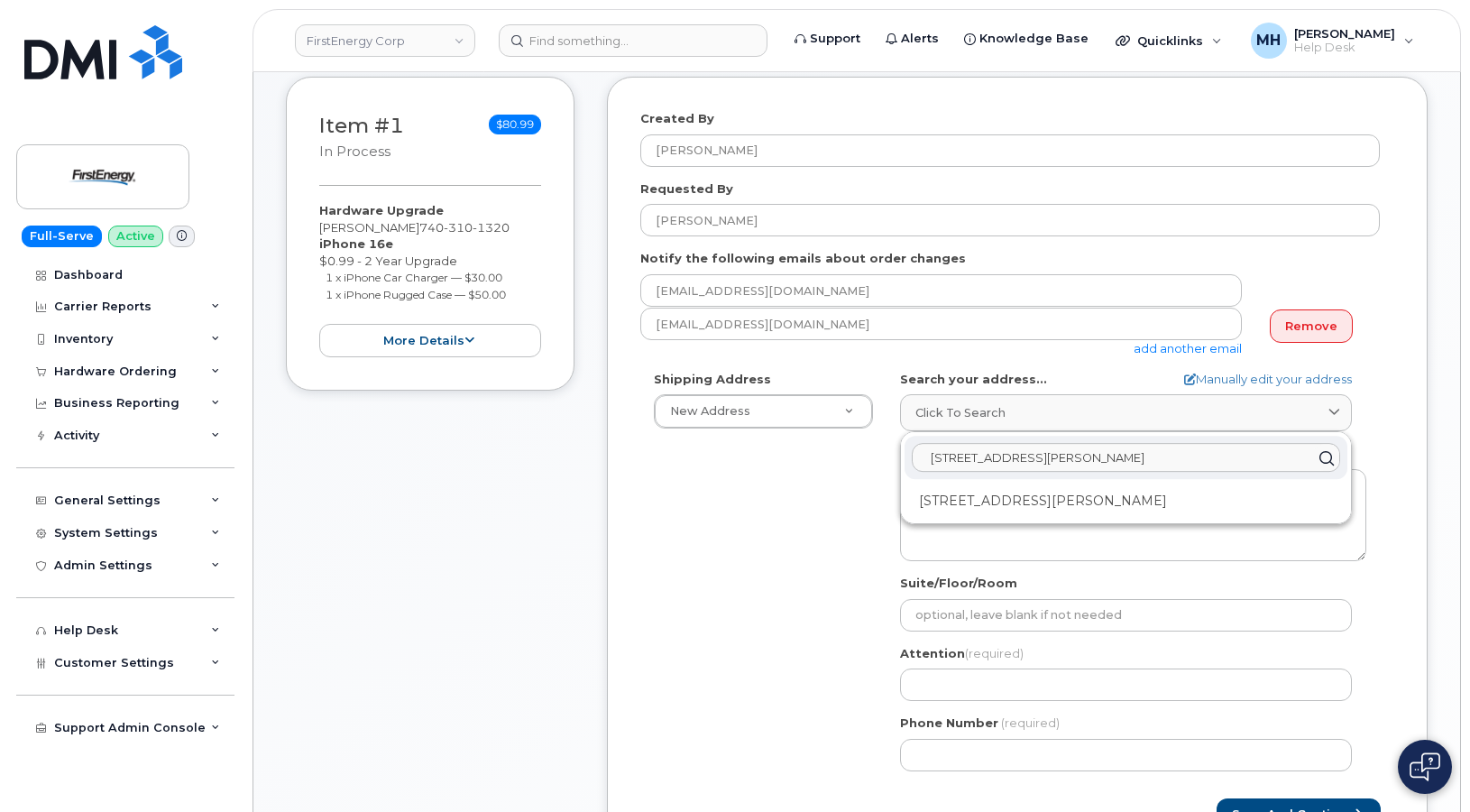
type input "1803 Murdoch Ave Parkersburg, WV 26101"
click at [979, 497] on div "1803 Murdoch Ave Parkersburg WV 26101-3229" at bounding box center [1126, 501] width 443 height 29
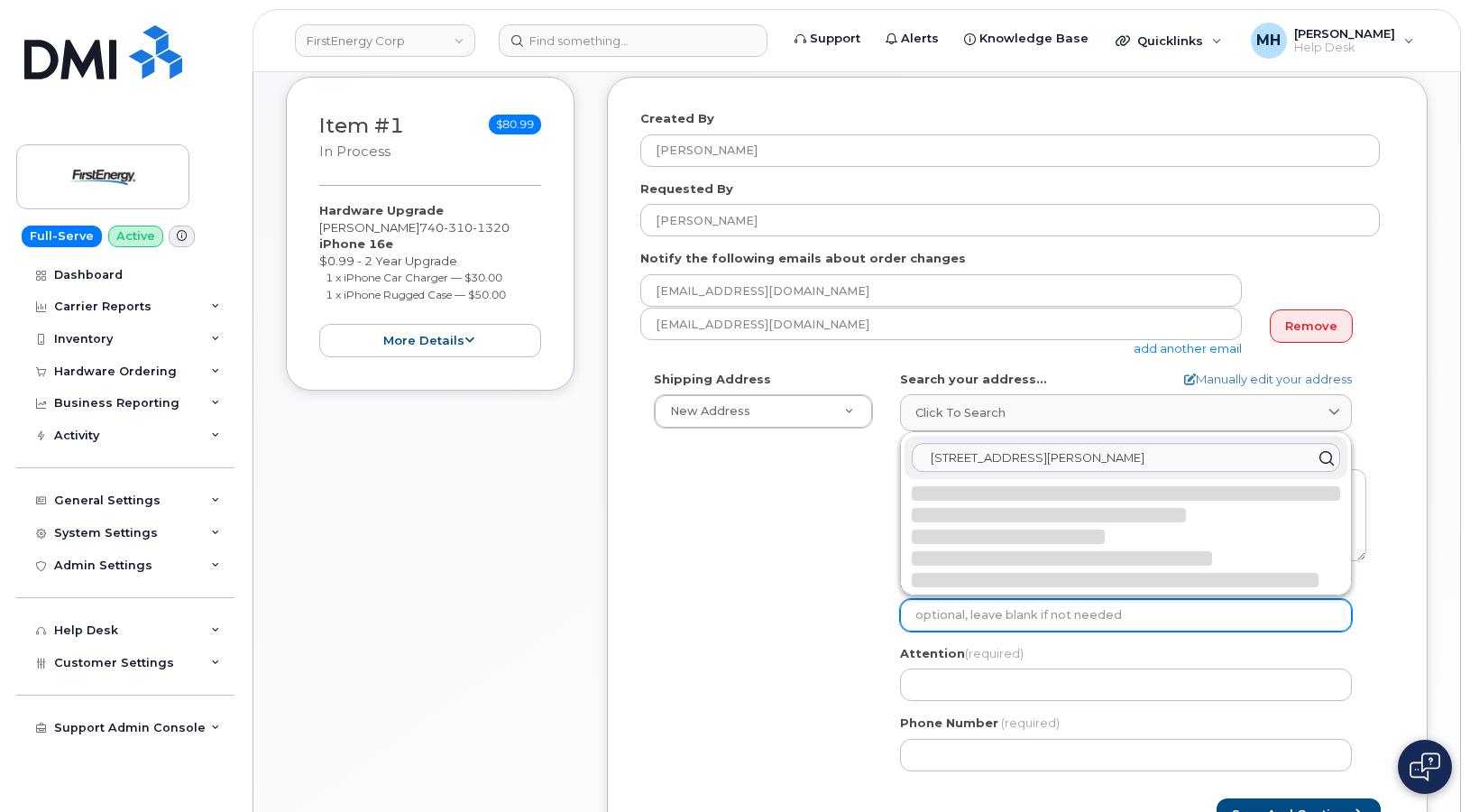
select select
type textarea "1803 Murdoch Ave PARKERSBURG WV 26101-3229 UNITED STATES"
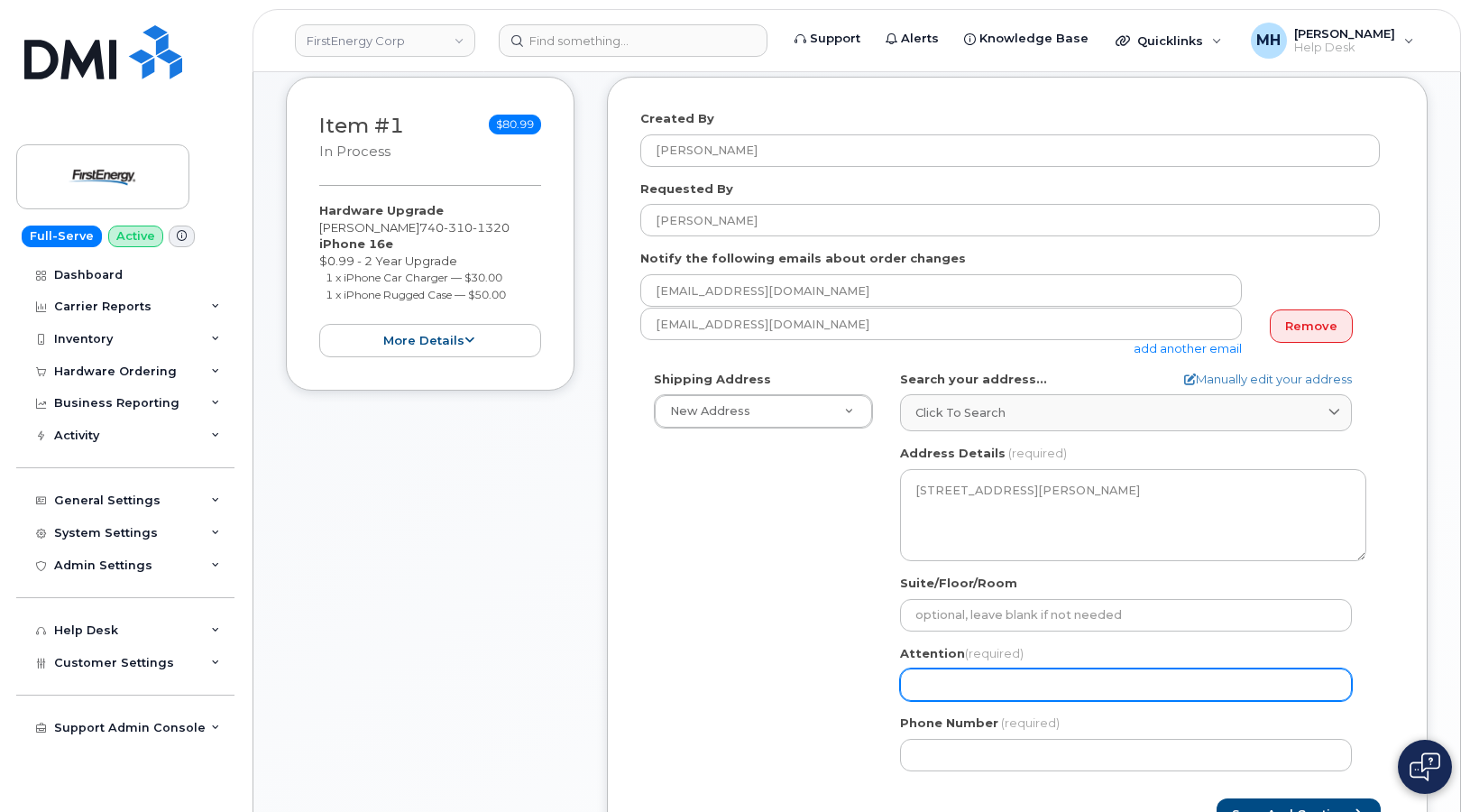
click at [1182, 684] on input "Attention (required)" at bounding box center [1125, 684] width 452 height 32
paste input "[PERSON_NAME]"
type input "[PERSON_NAME]"
select select
type input "[PERSON_NAME]"
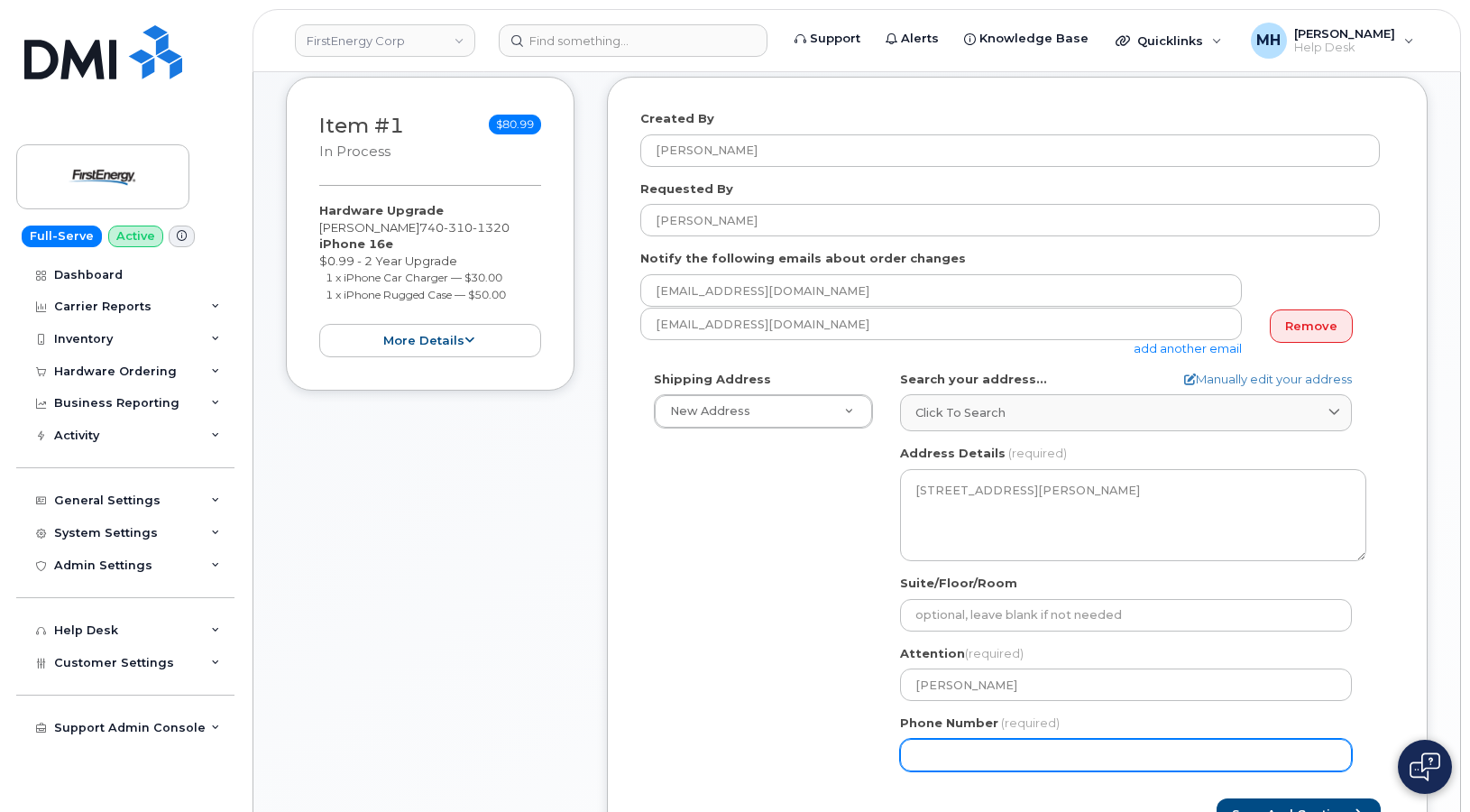
click at [969, 764] on input "Phone Number" at bounding box center [1125, 754] width 452 height 32
click at [687, 629] on div "Shipping Address New Address New Address 229 Raleigh Drive. 2600 Erie St S 9176…" at bounding box center [1010, 578] width 740 height 414
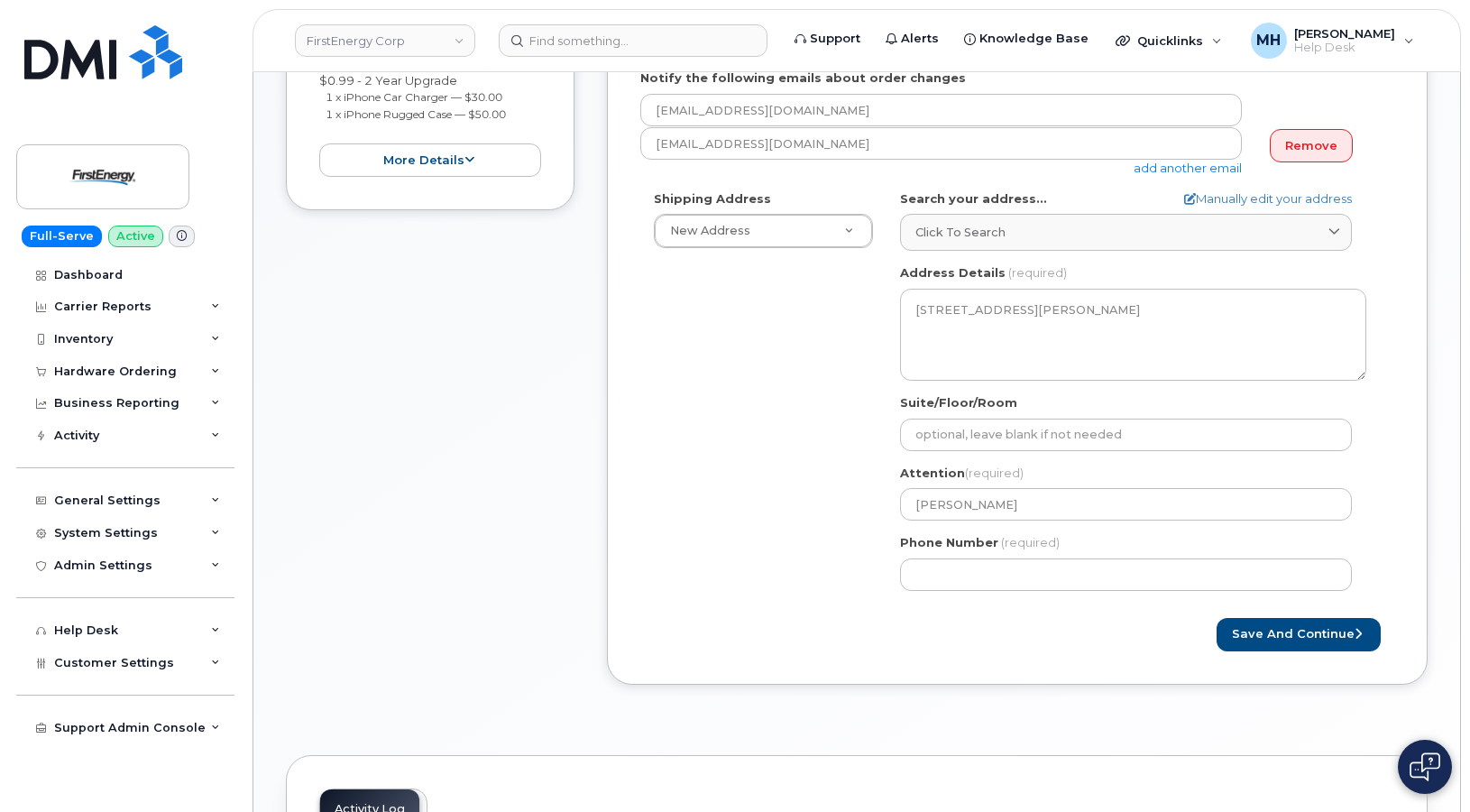
scroll to position [541, 0]
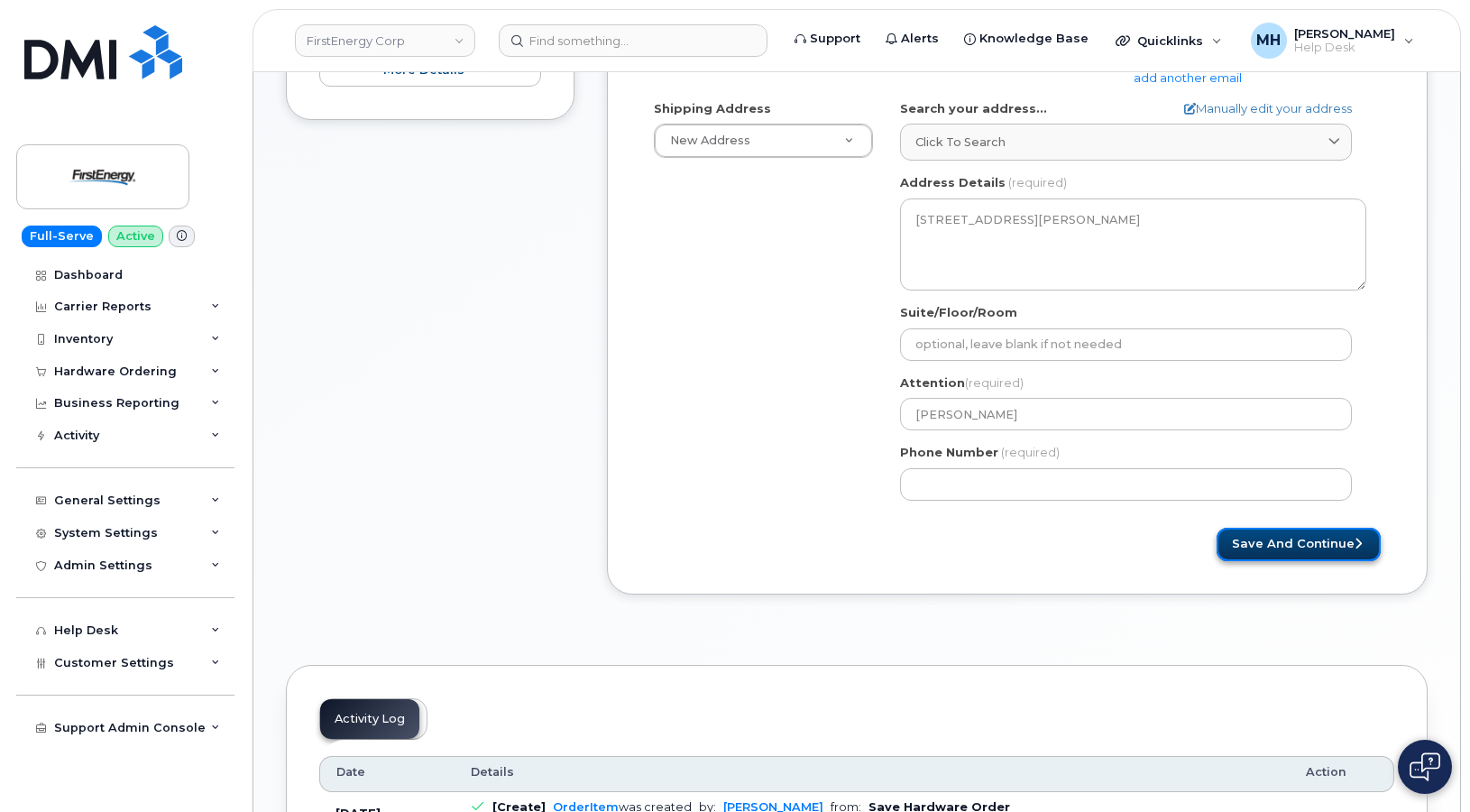
click at [1259, 541] on button "Save and Continue" at bounding box center [1299, 545] width 164 height 33
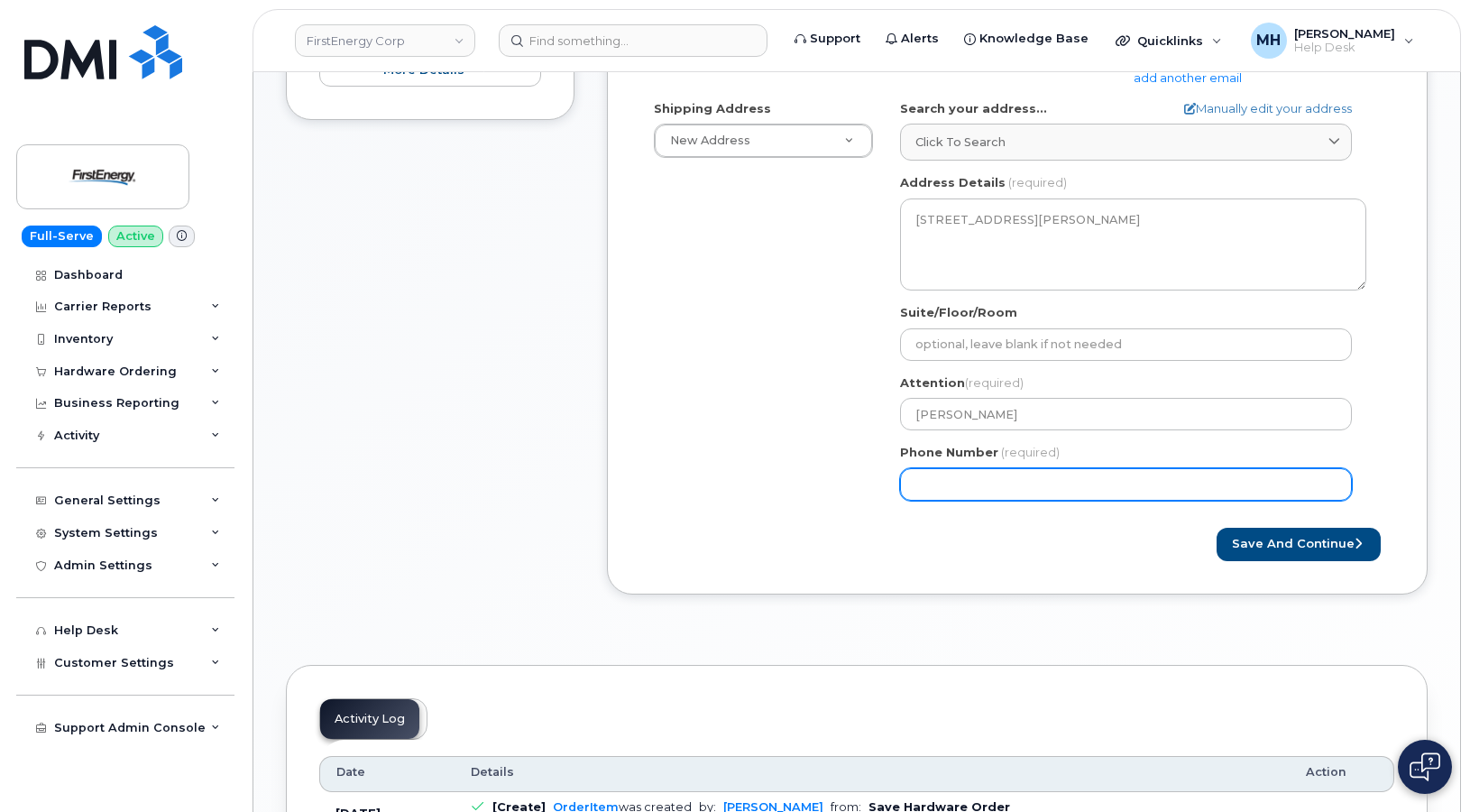
click at [975, 480] on input "Phone Number" at bounding box center [1125, 484] width 452 height 32
select select
type input "7403101320"
drag, startPoint x: 1188, startPoint y: 552, endPoint x: 1205, endPoint y: 552, distance: 17.0
click at [1190, 552] on div "Save and Continue" at bounding box center [1205, 545] width 377 height 33
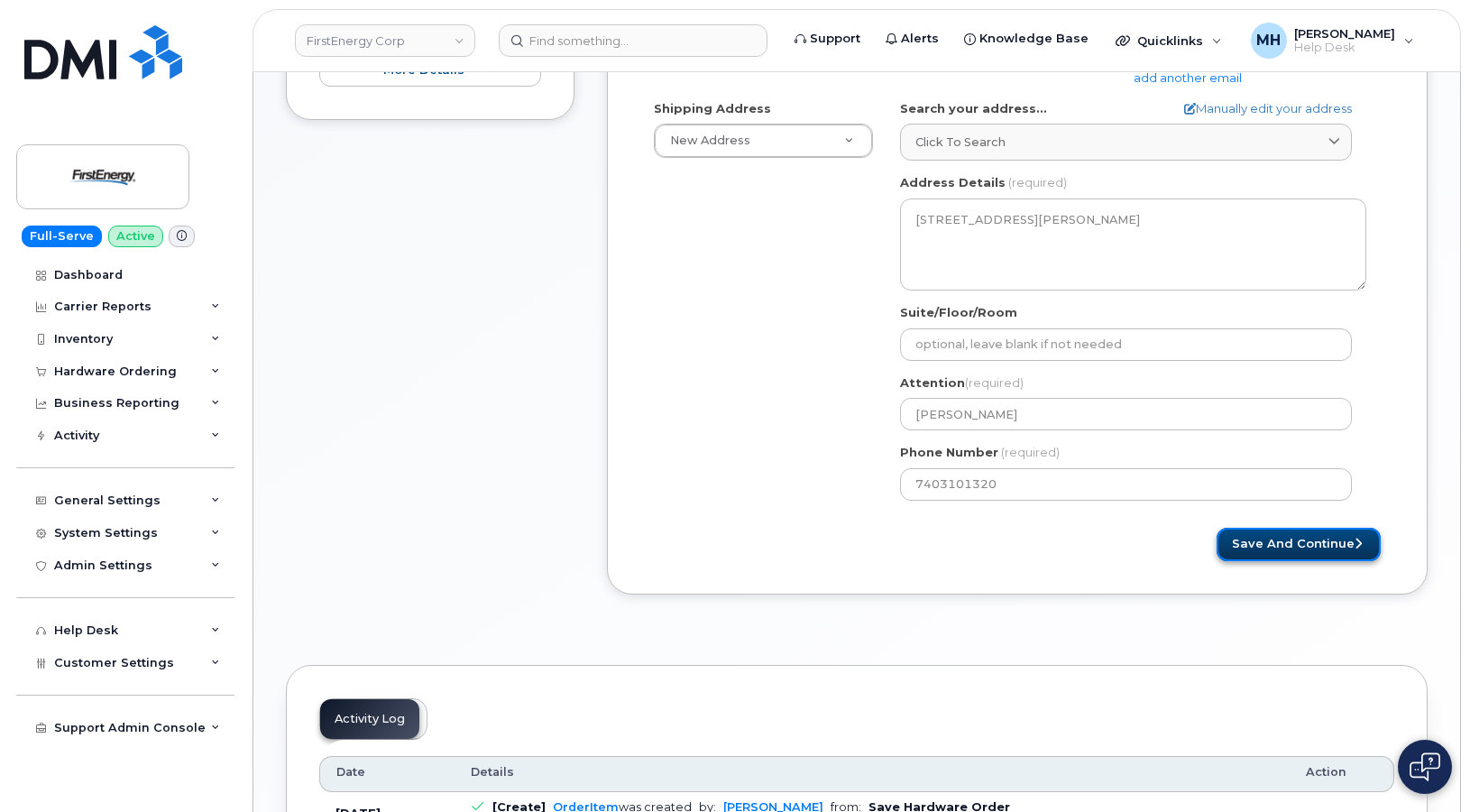
click at [1270, 552] on button "Save and Continue" at bounding box center [1299, 545] width 164 height 33
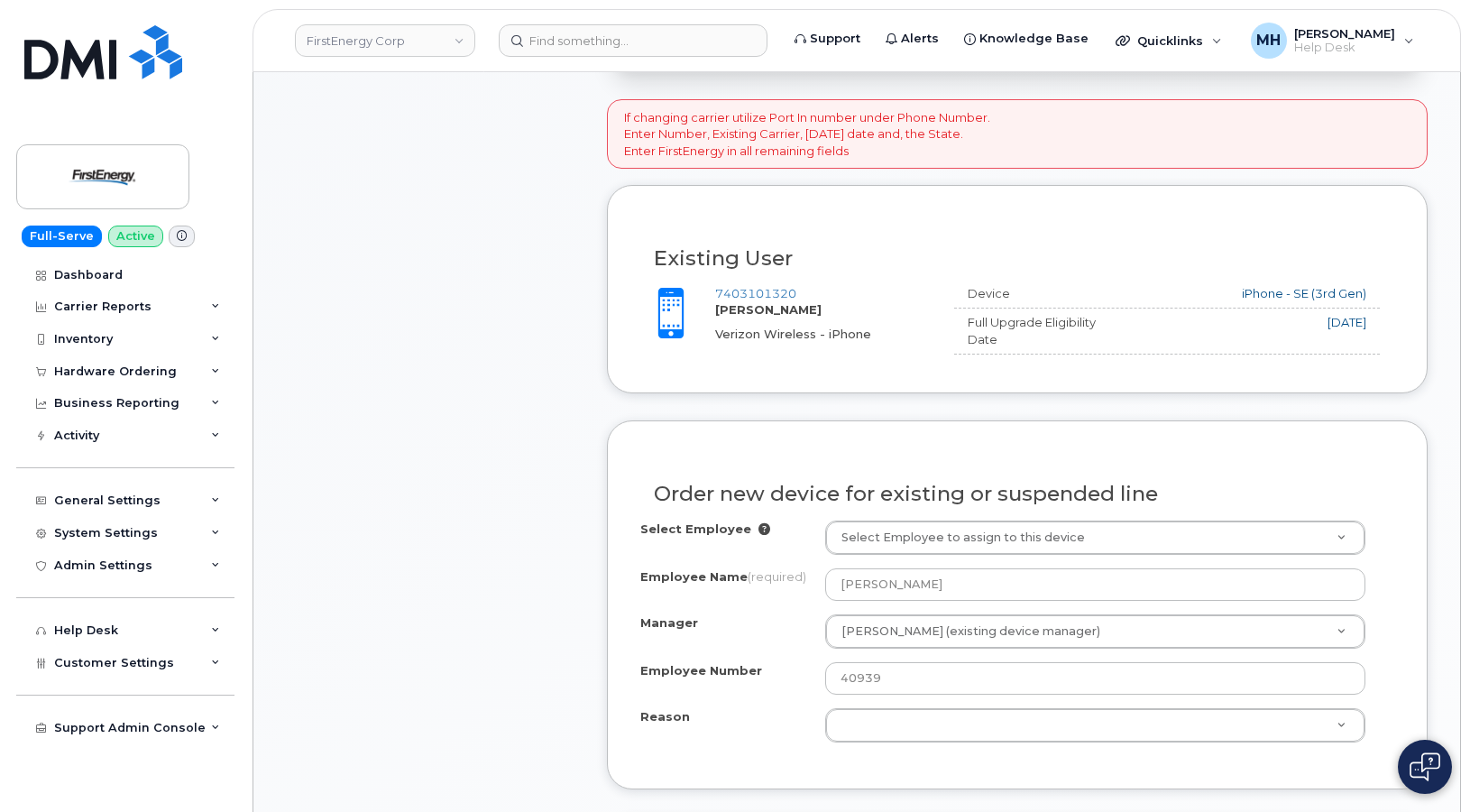
scroll to position [721, 0]
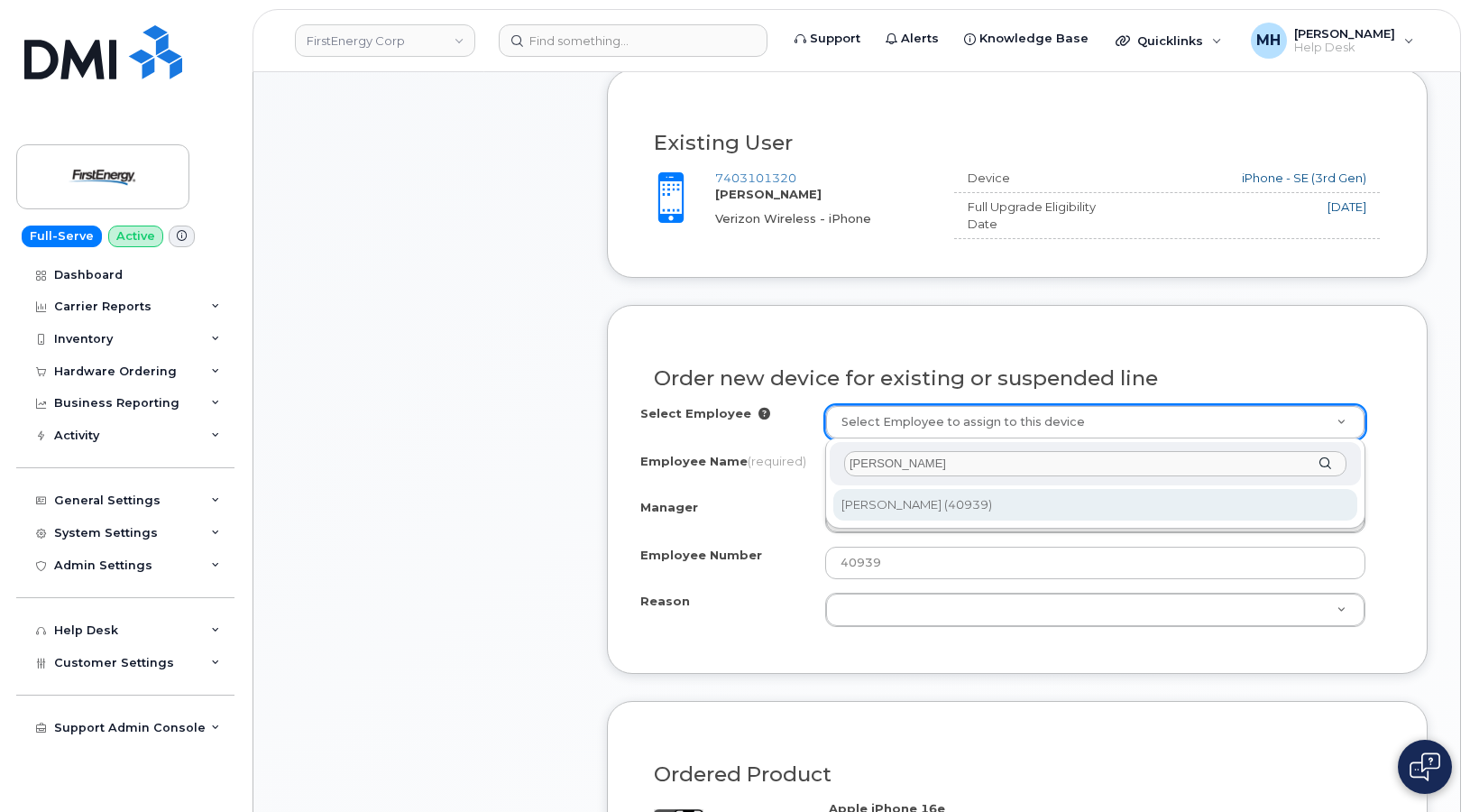
type input "[PERSON_NAME]"
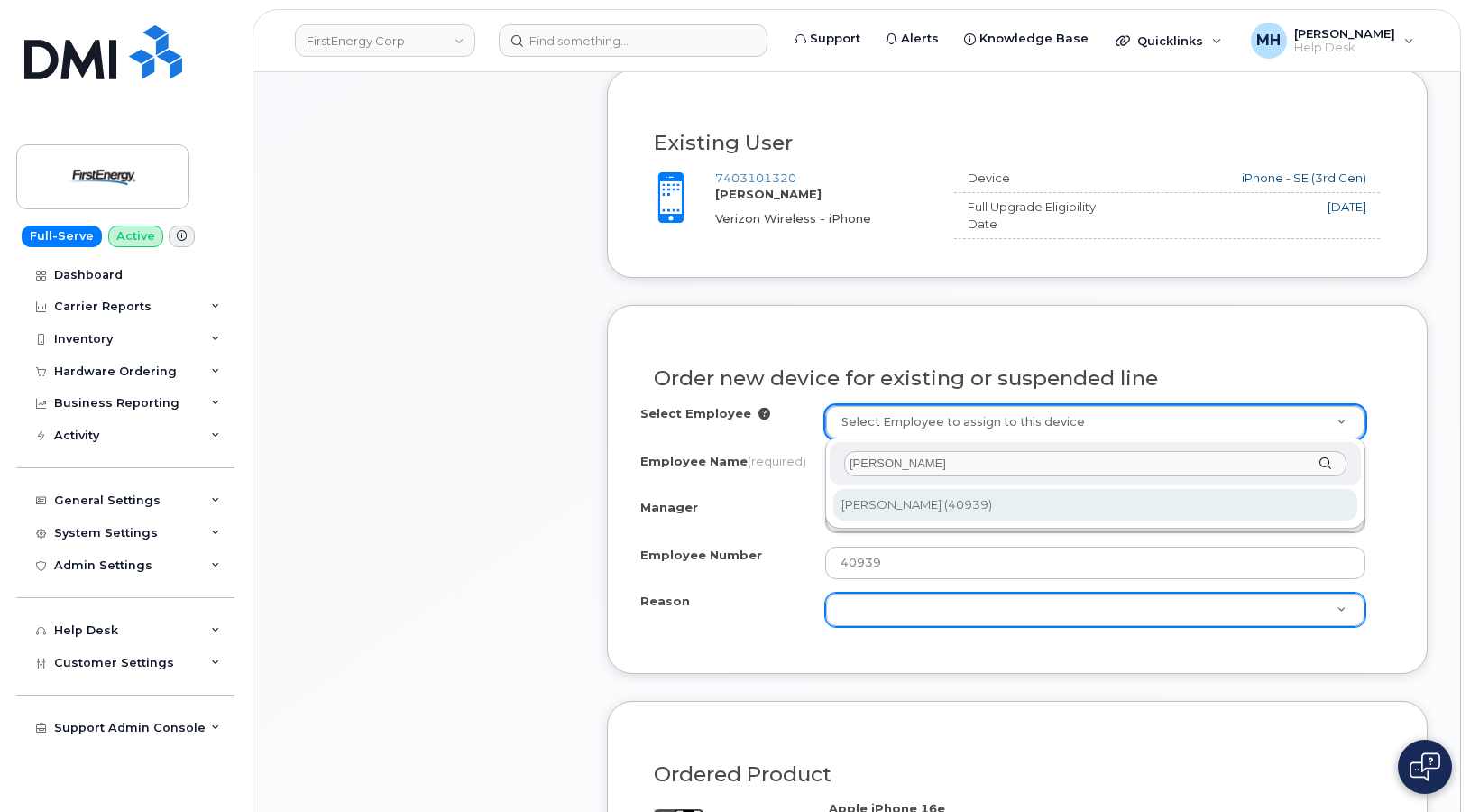
type input "2082943"
type input "[PERSON_NAME]"
select select "2069572"
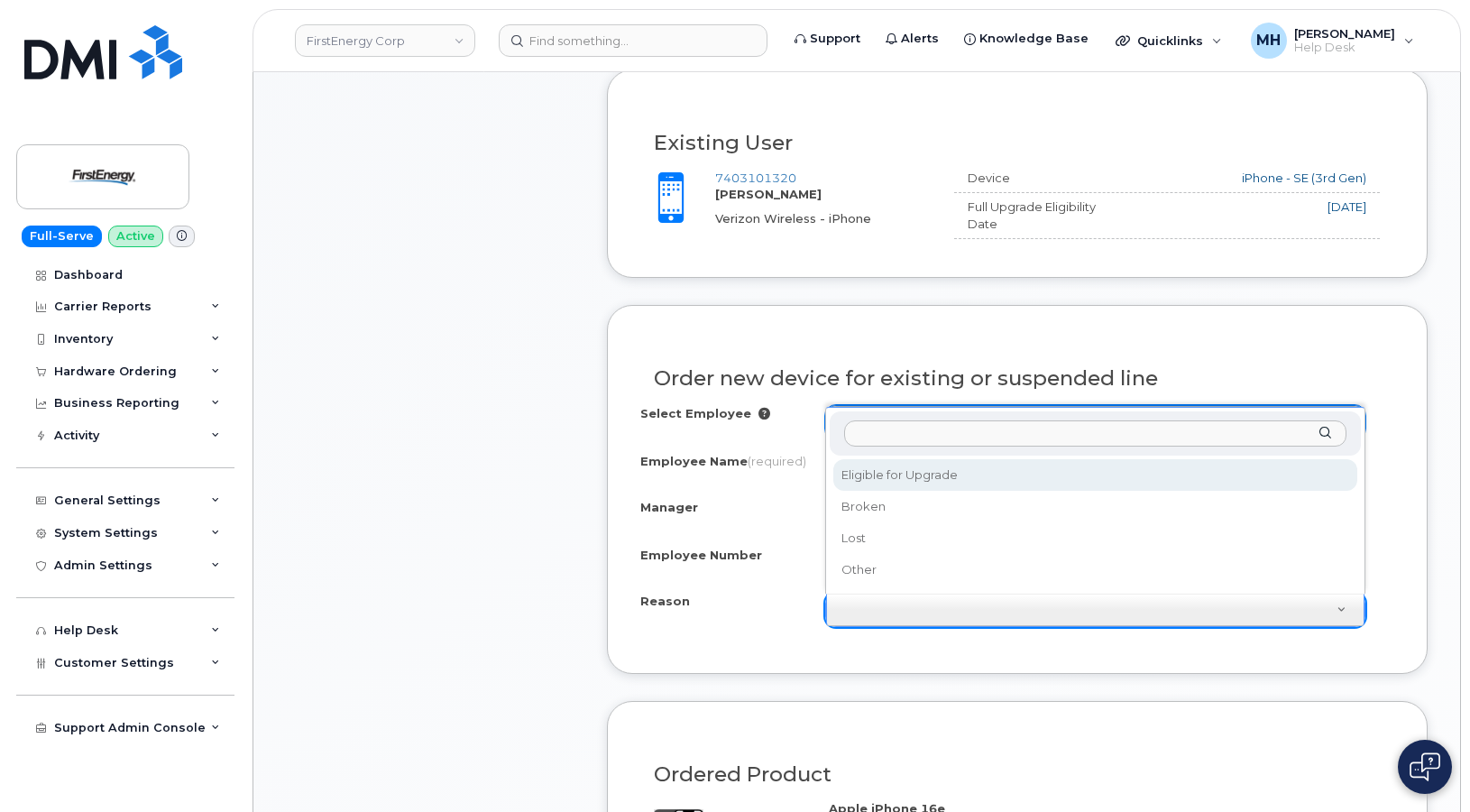
select select "eligible_for_upgrade"
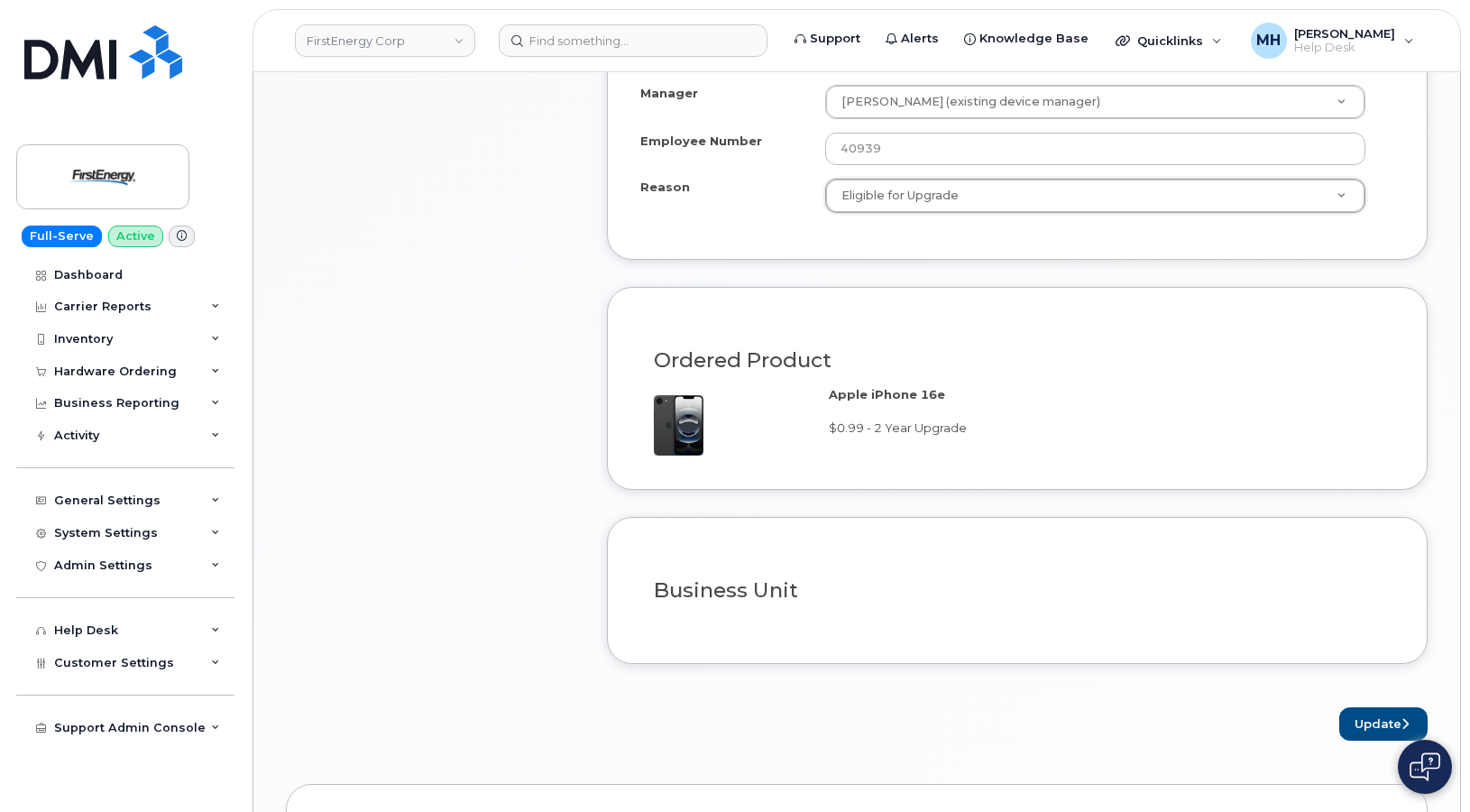
scroll to position [1353, 0]
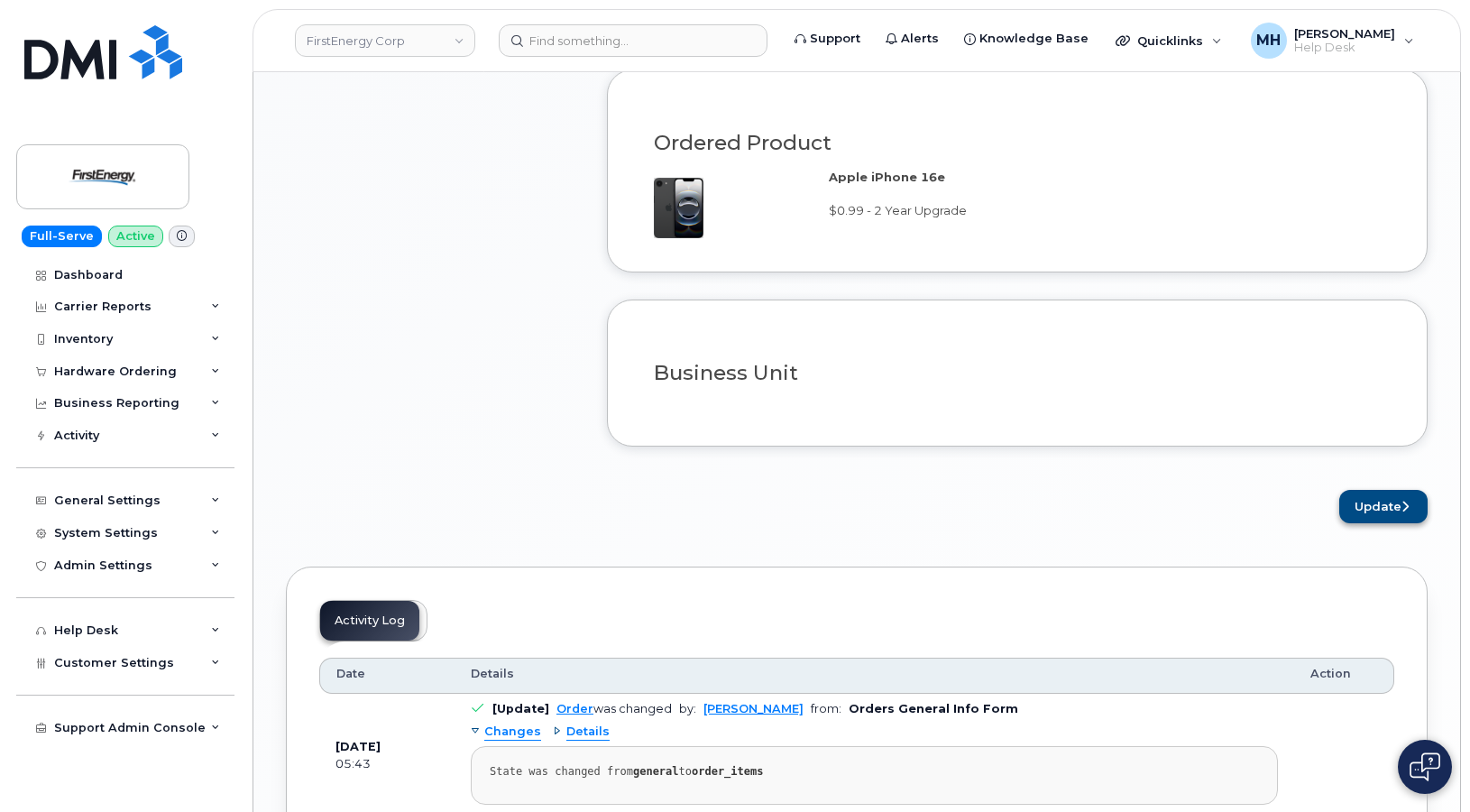
click at [1336, 496] on div "Update" at bounding box center [1017, 507] width 821 height 33
click at [1346, 498] on button "Update" at bounding box center [1383, 507] width 89 height 33
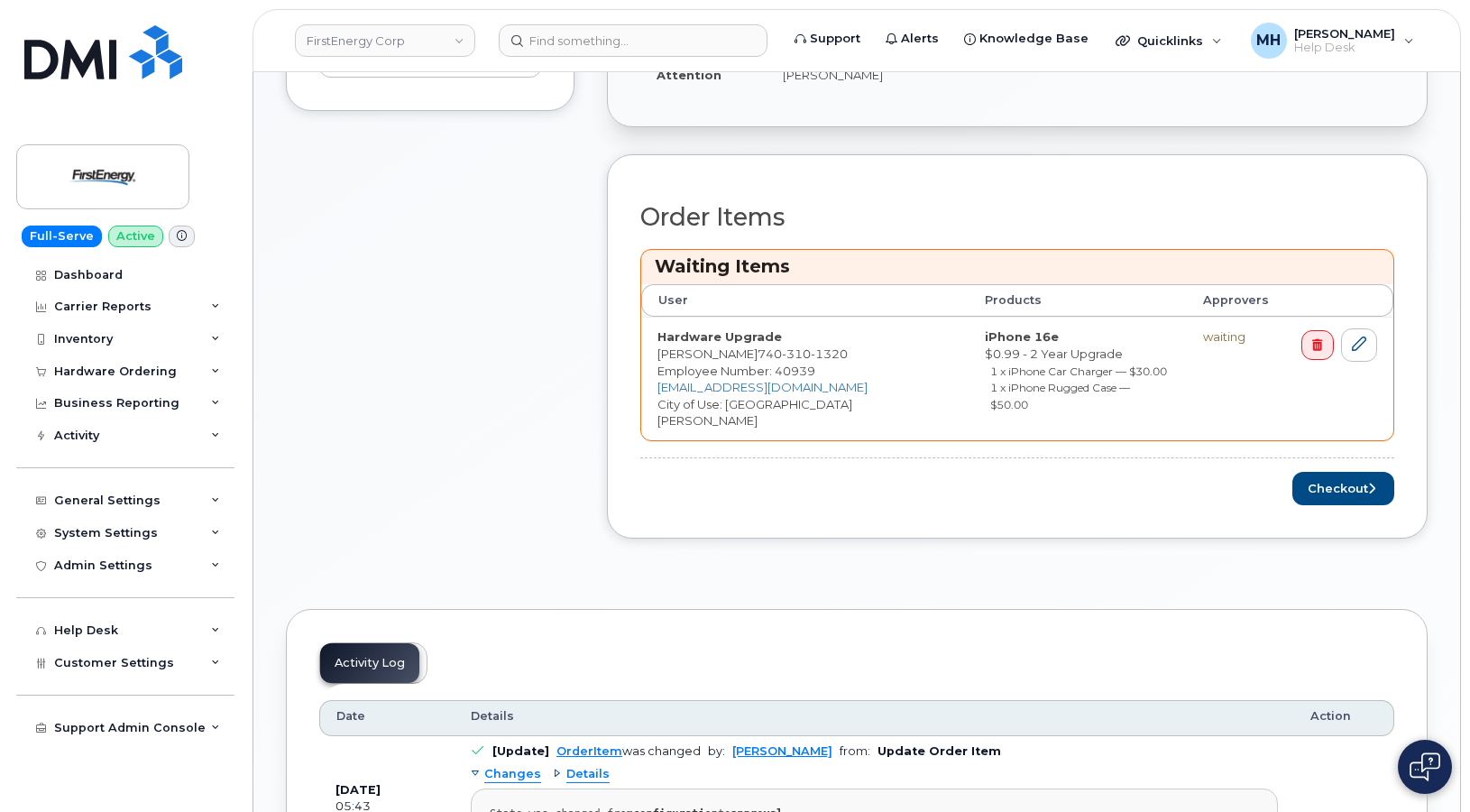
scroll to position [631, 0]
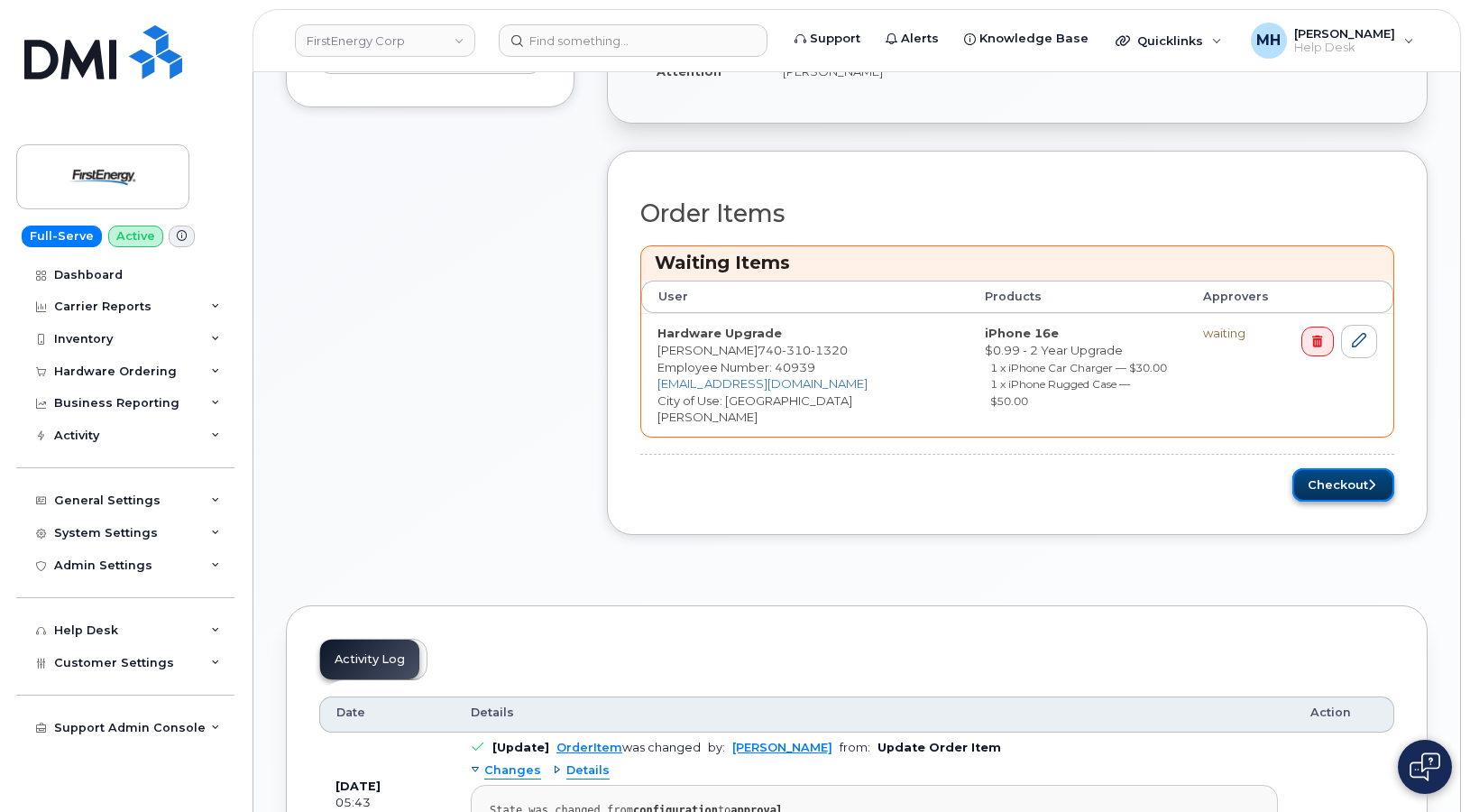
click at [1302, 468] on button "Checkout" at bounding box center [1343, 485] width 102 height 33
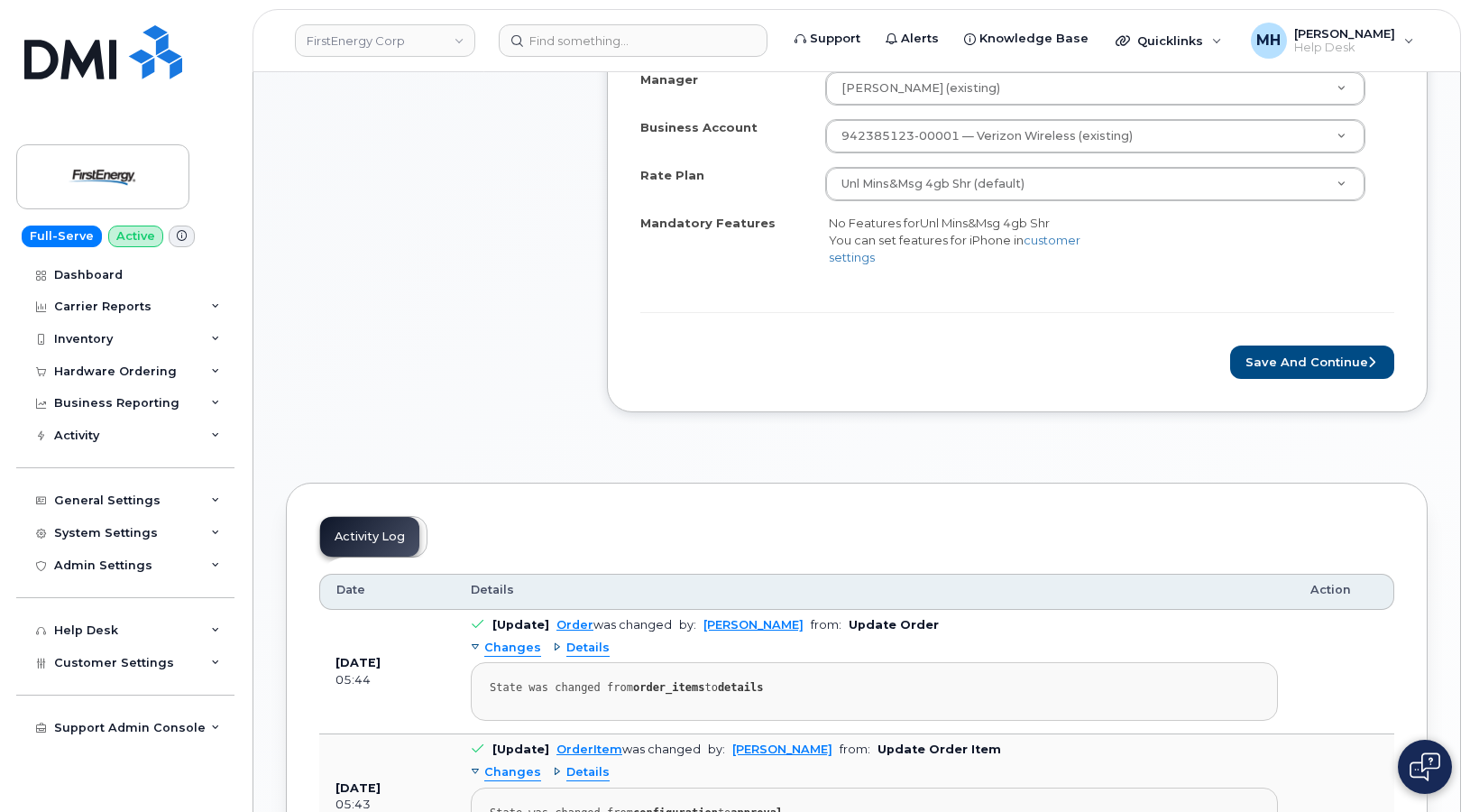
scroll to position [812, 0]
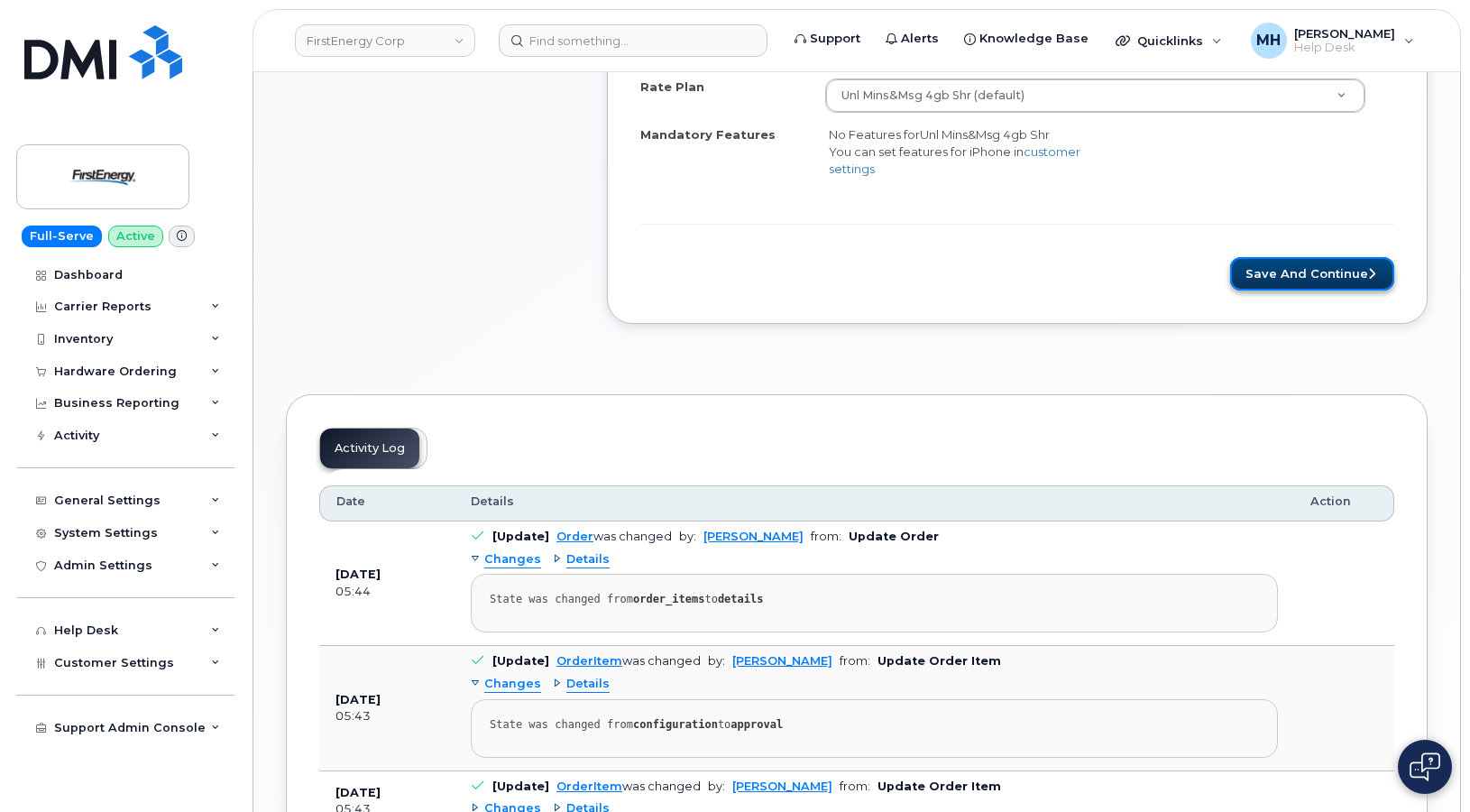
click at [1321, 279] on button "Save and Continue" at bounding box center [1312, 273] width 164 height 33
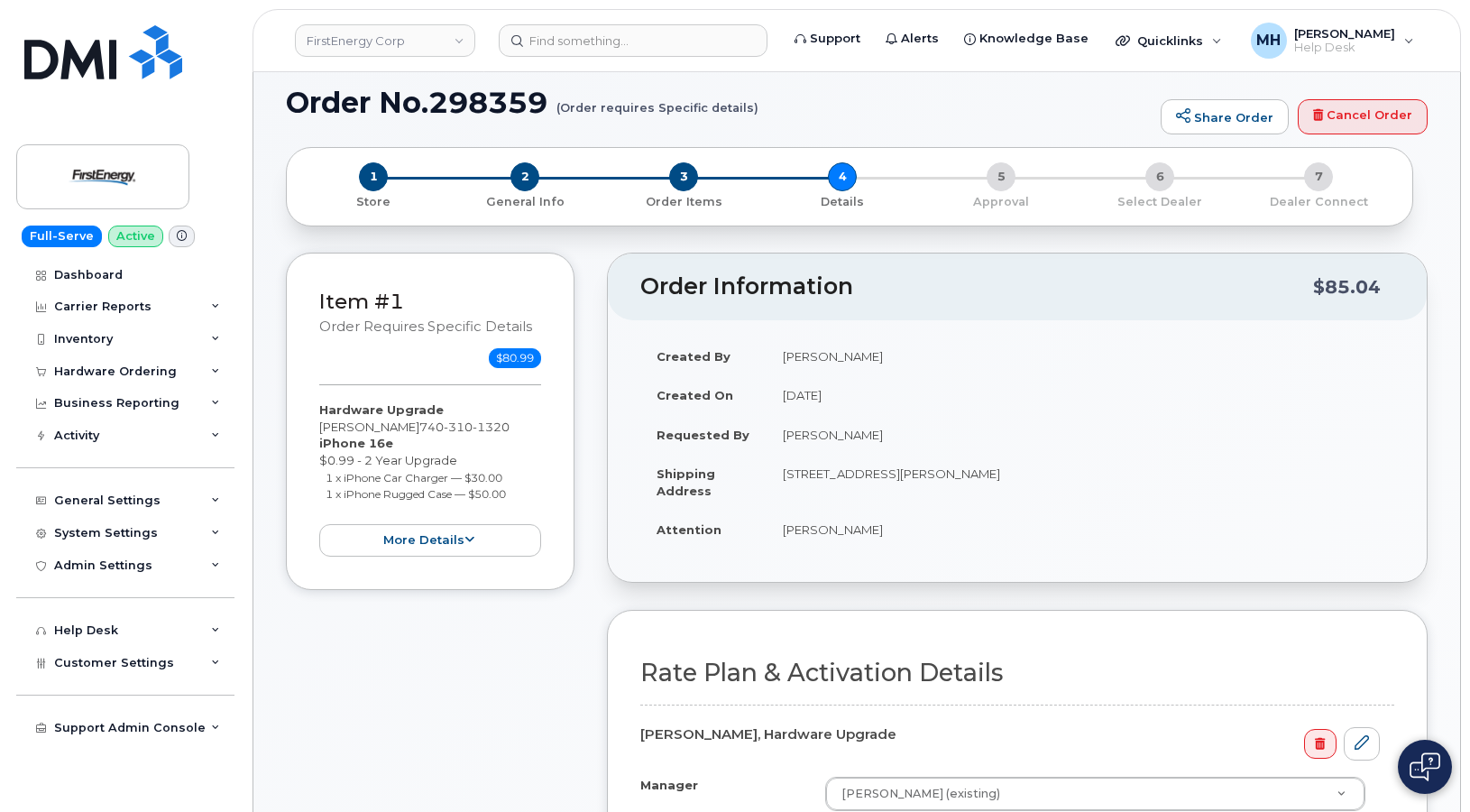
scroll to position [0, 0]
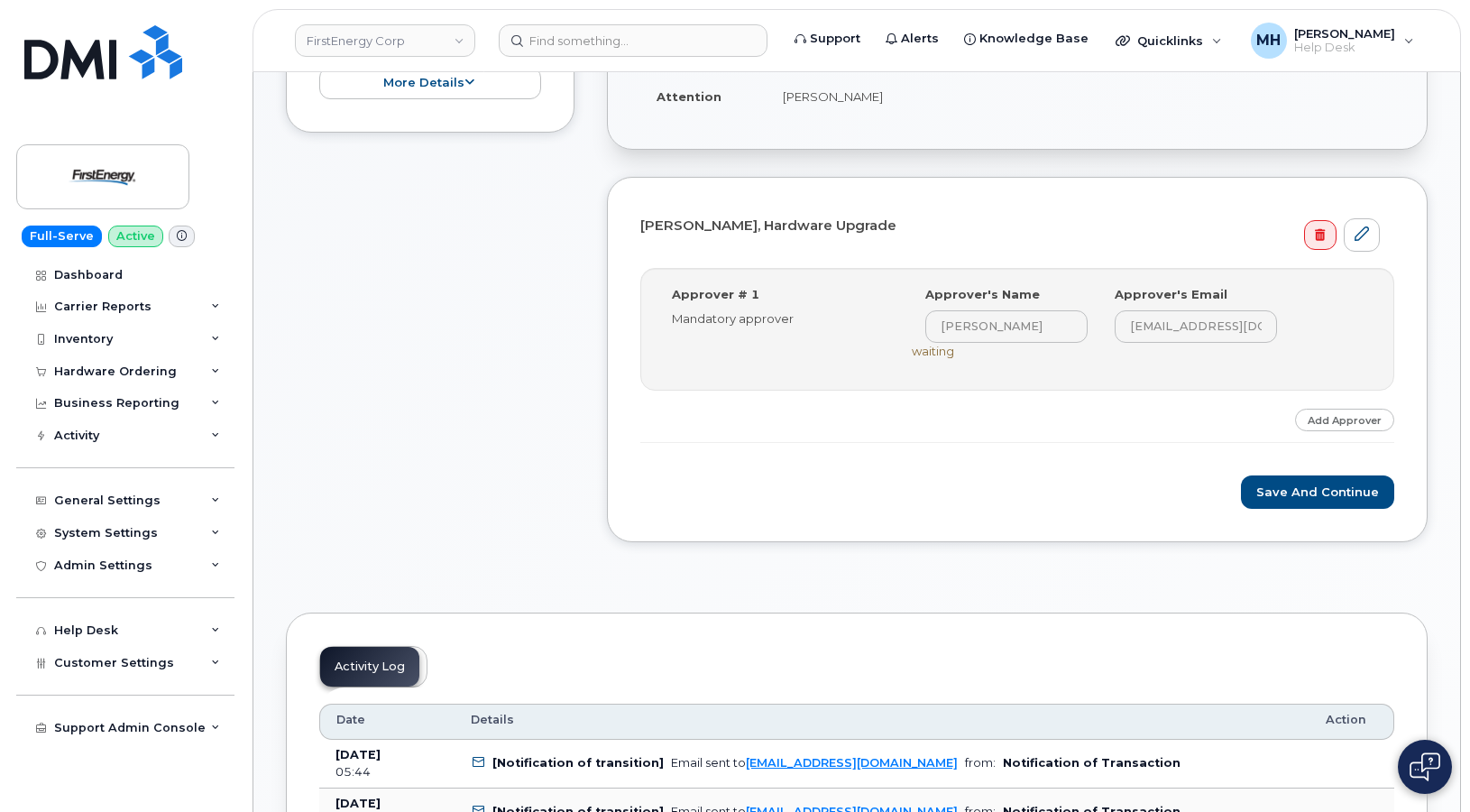
scroll to position [721, 0]
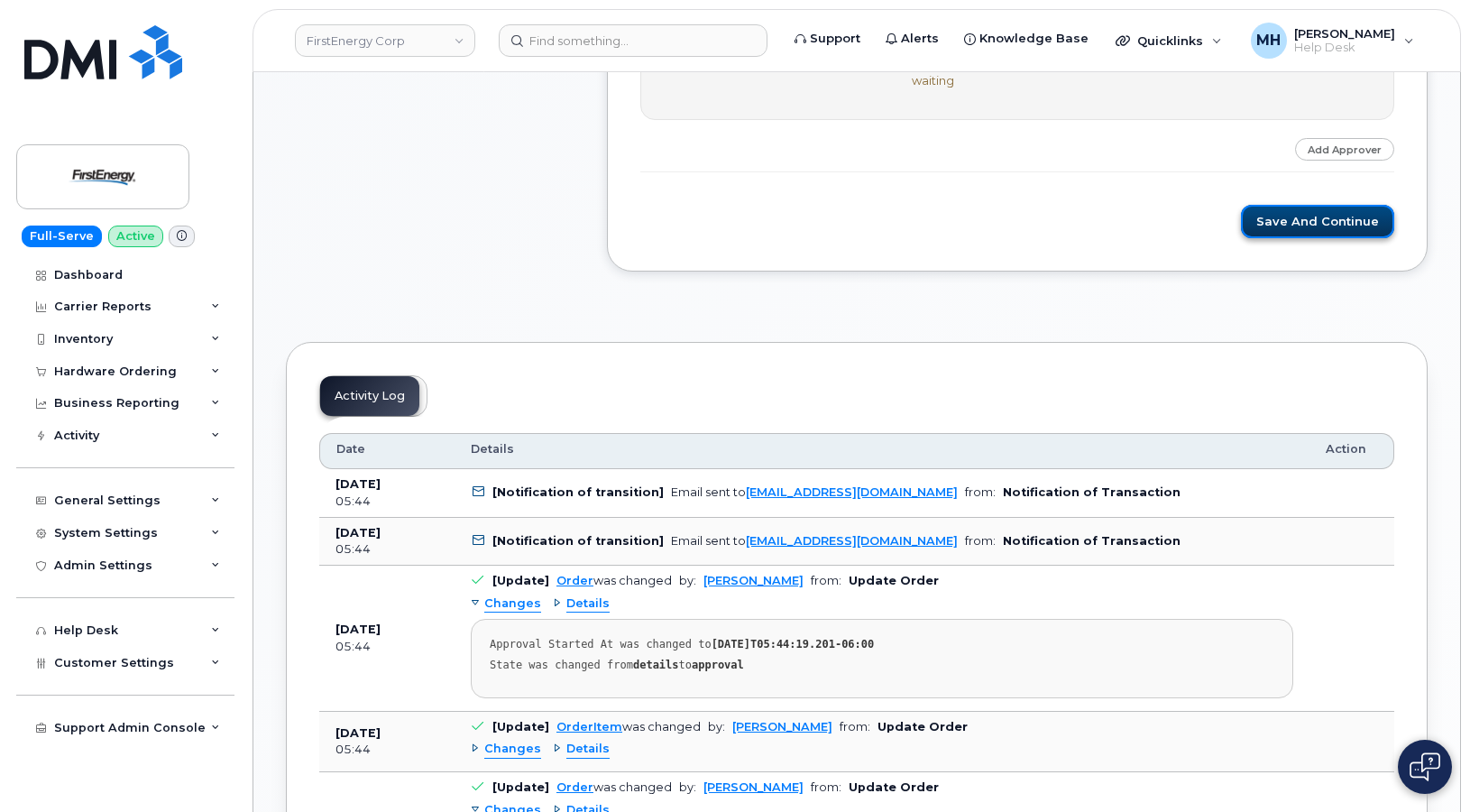
click at [1304, 222] on button "Save and Continue" at bounding box center [1318, 222] width 153 height 33
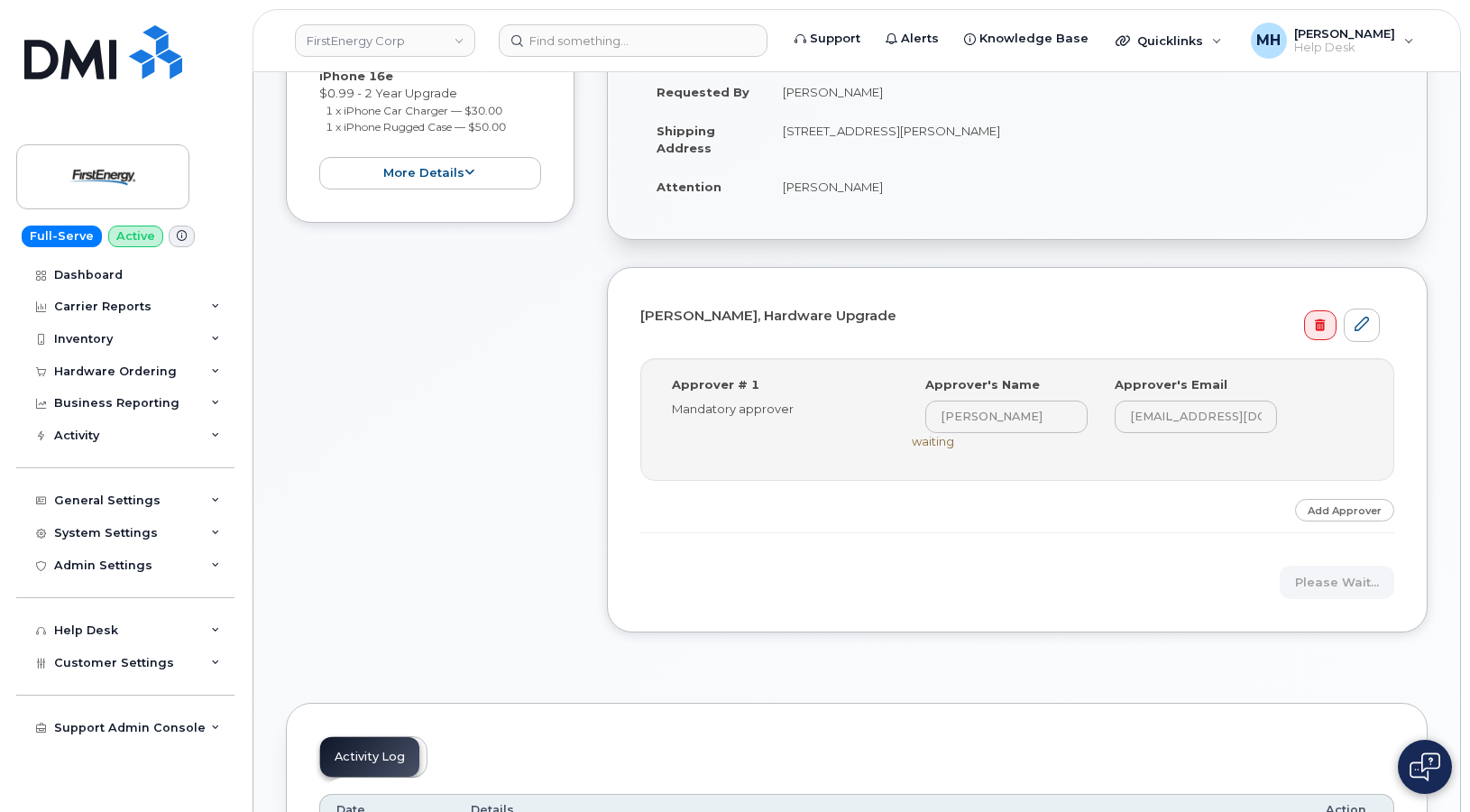
scroll to position [541, 0]
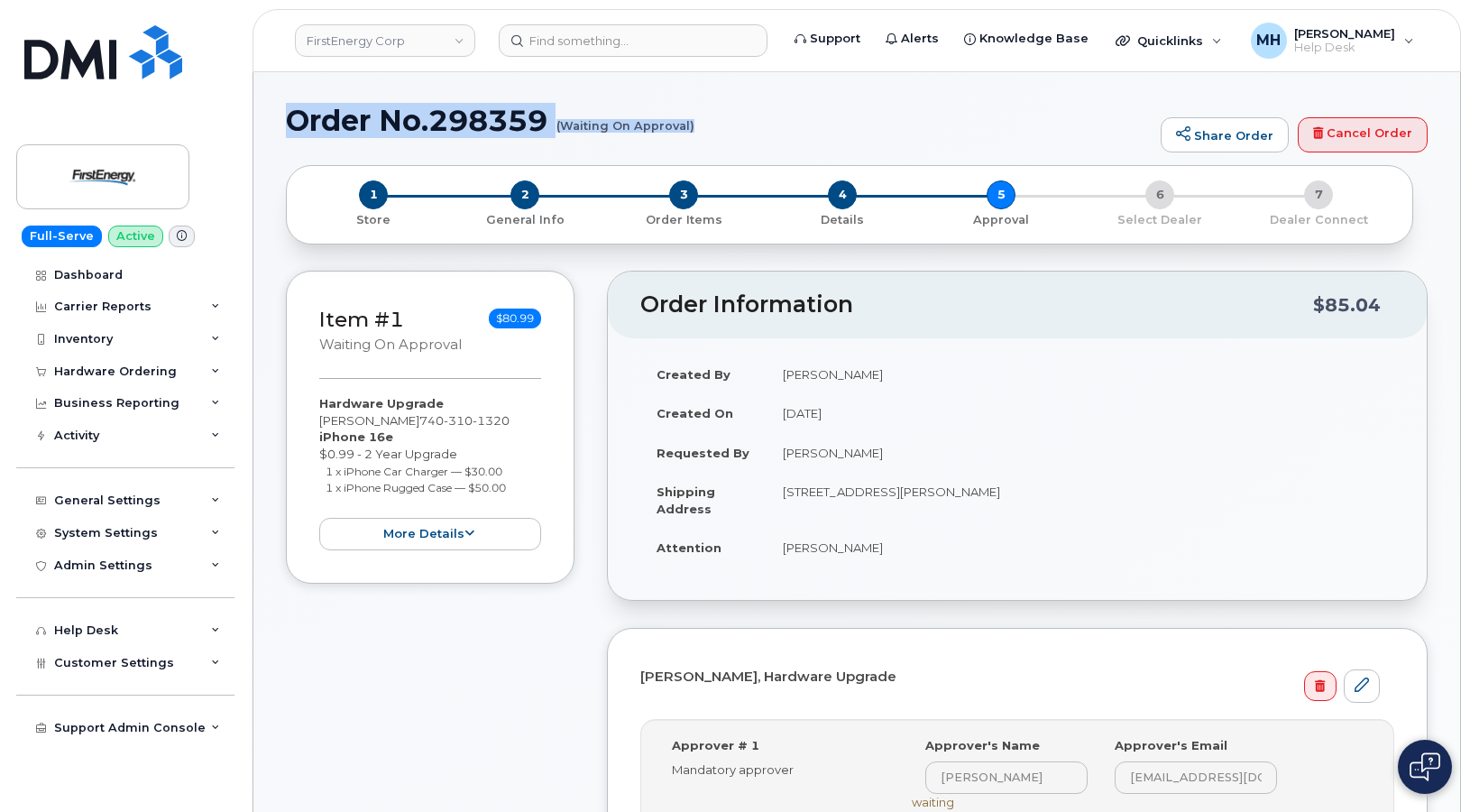
drag, startPoint x: 283, startPoint y: 119, endPoint x: 693, endPoint y: 125, distance: 410.0
copy h1 "Order No.298359 (Waiting On Approval)"
